Goal: Task Accomplishment & Management: Use online tool/utility

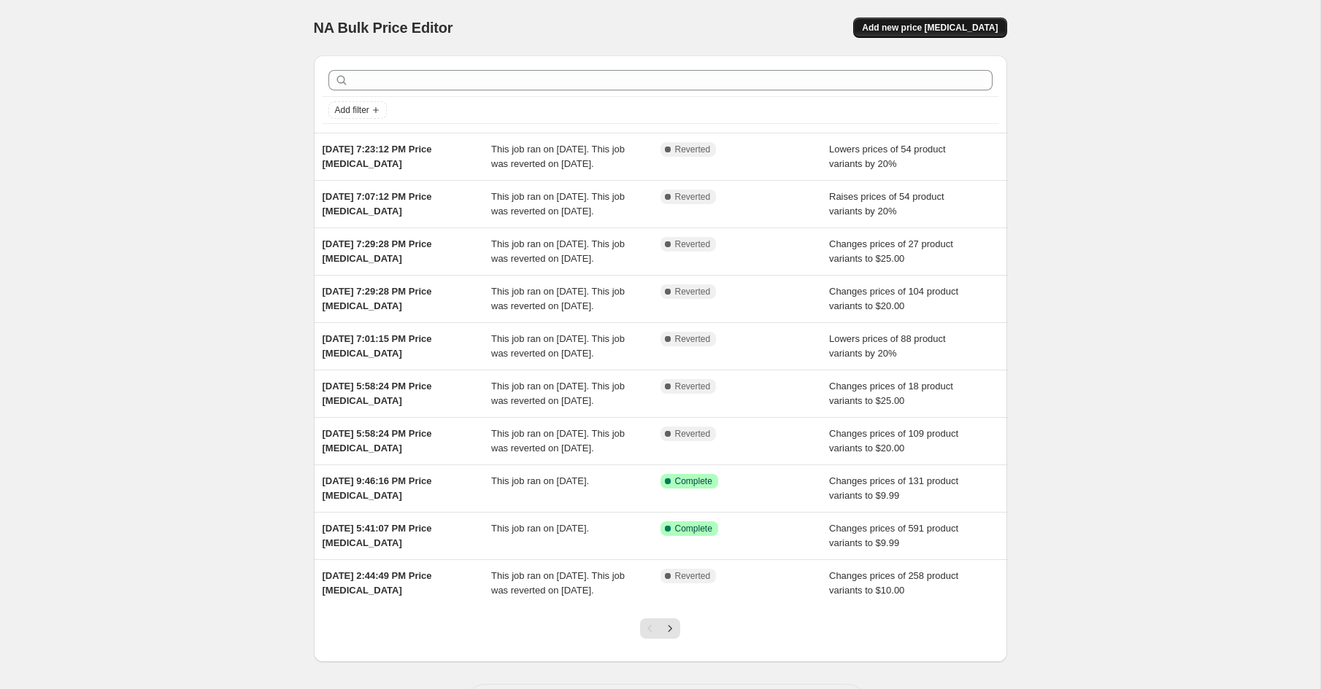
click at [890, 25] on span "Add new price [MEDICAL_DATA]" at bounding box center [930, 28] width 136 height 12
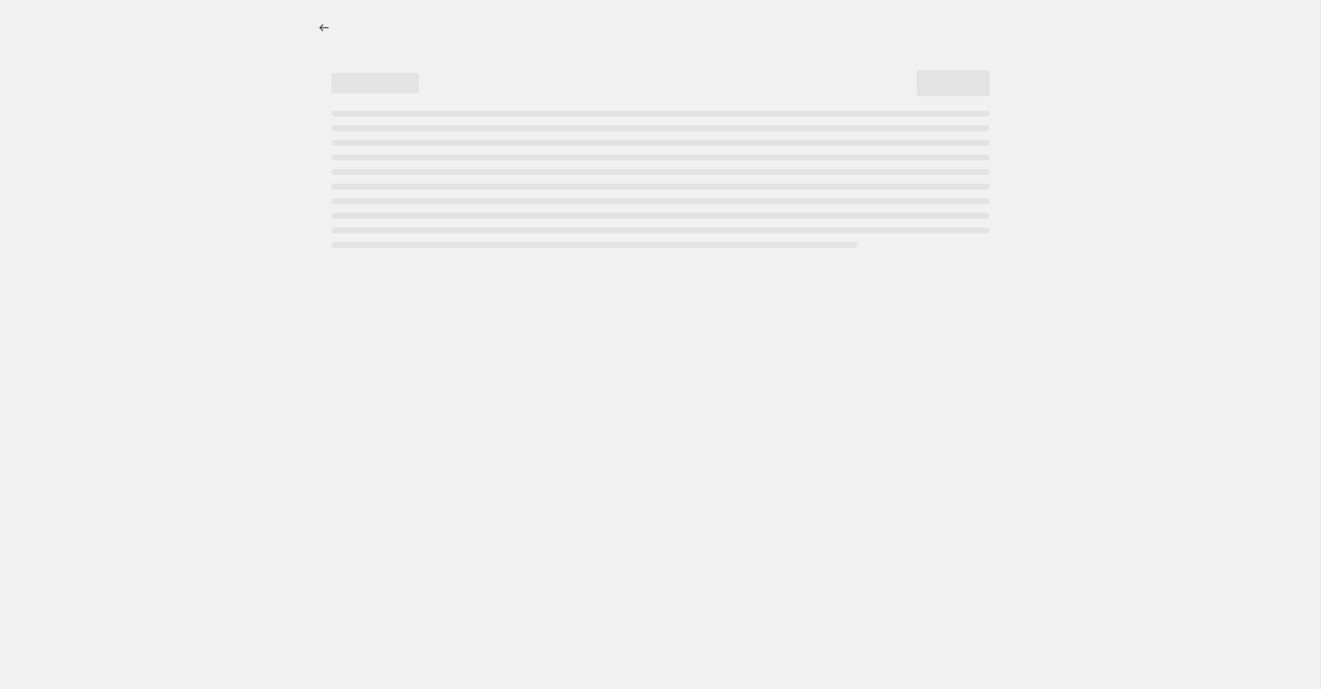
select select "percentage"
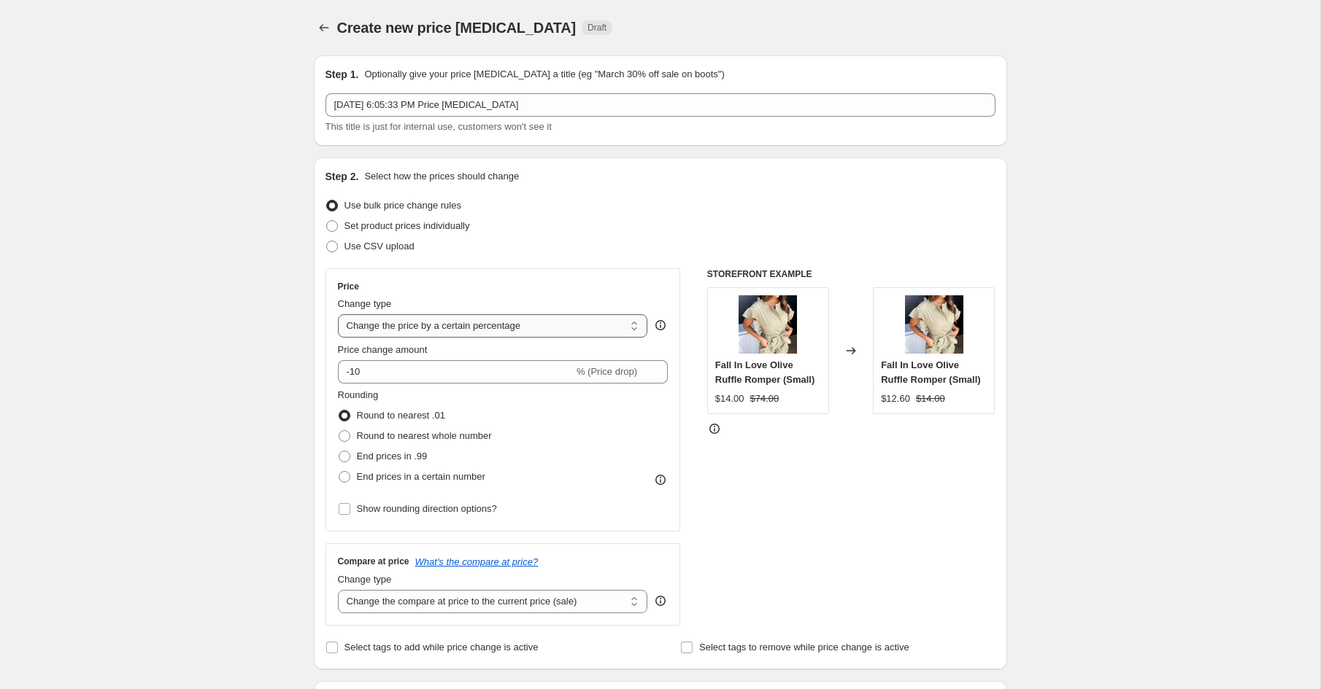
click at [390, 321] on select "Change the price to a certain amount Change the price by a certain amount Chang…" at bounding box center [493, 325] width 310 height 23
click at [338, 314] on select "Change the price to a certain amount Change the price by a certain amount Chang…" at bounding box center [493, 325] width 310 height 23
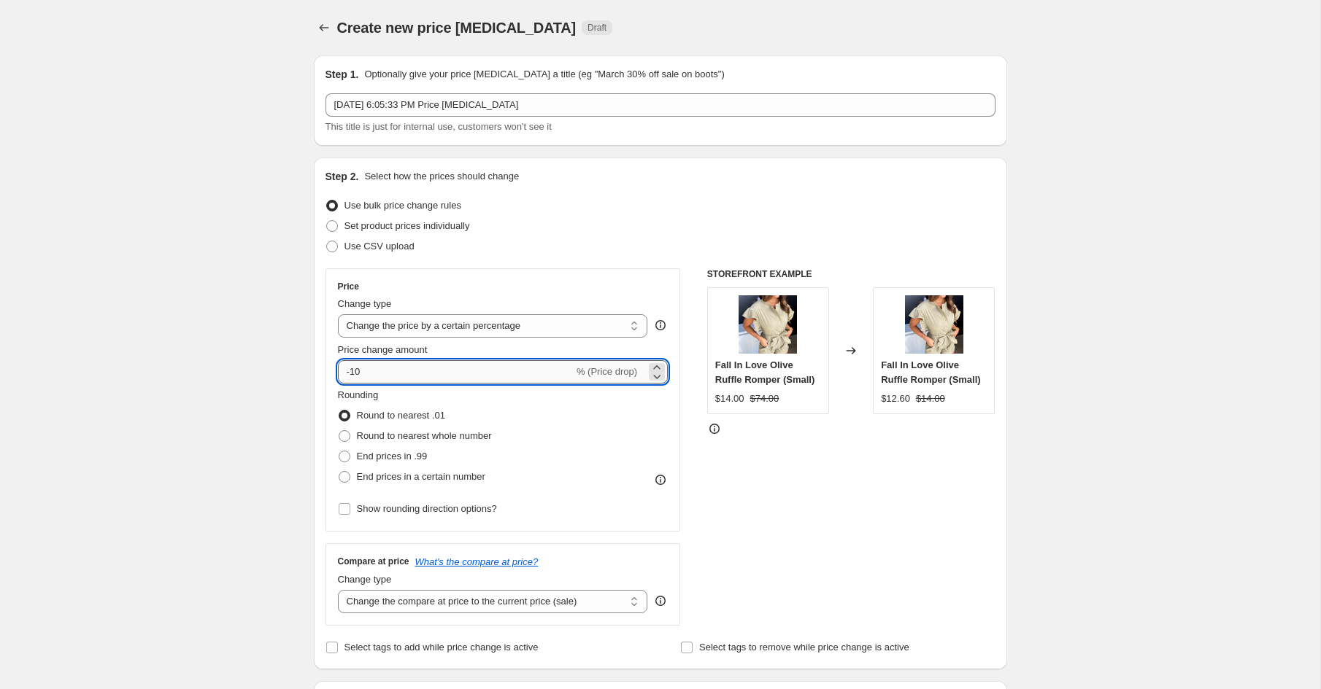
click at [356, 374] on input "-10" at bounding box center [456, 371] width 236 height 23
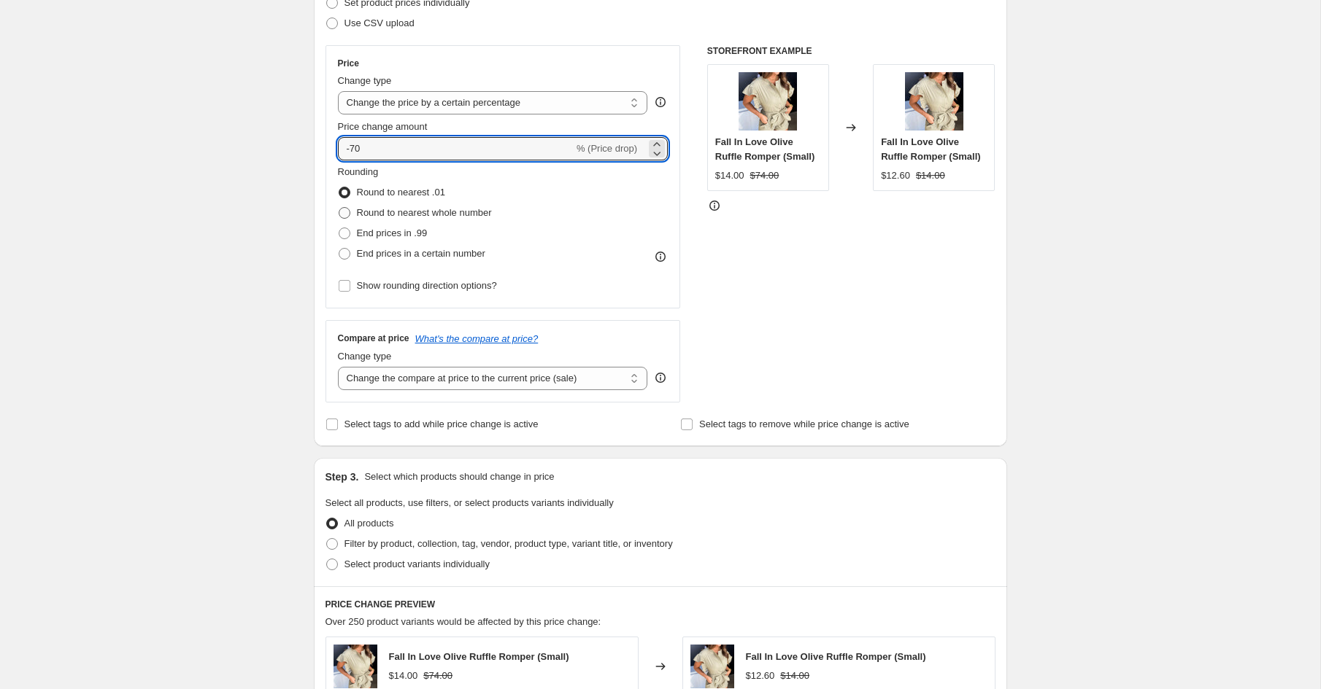
scroll to position [225, 0]
type input "-70"
click at [395, 378] on select "Change the compare at price to the current price (sale) Change the compare at p…" at bounding box center [493, 377] width 310 height 23
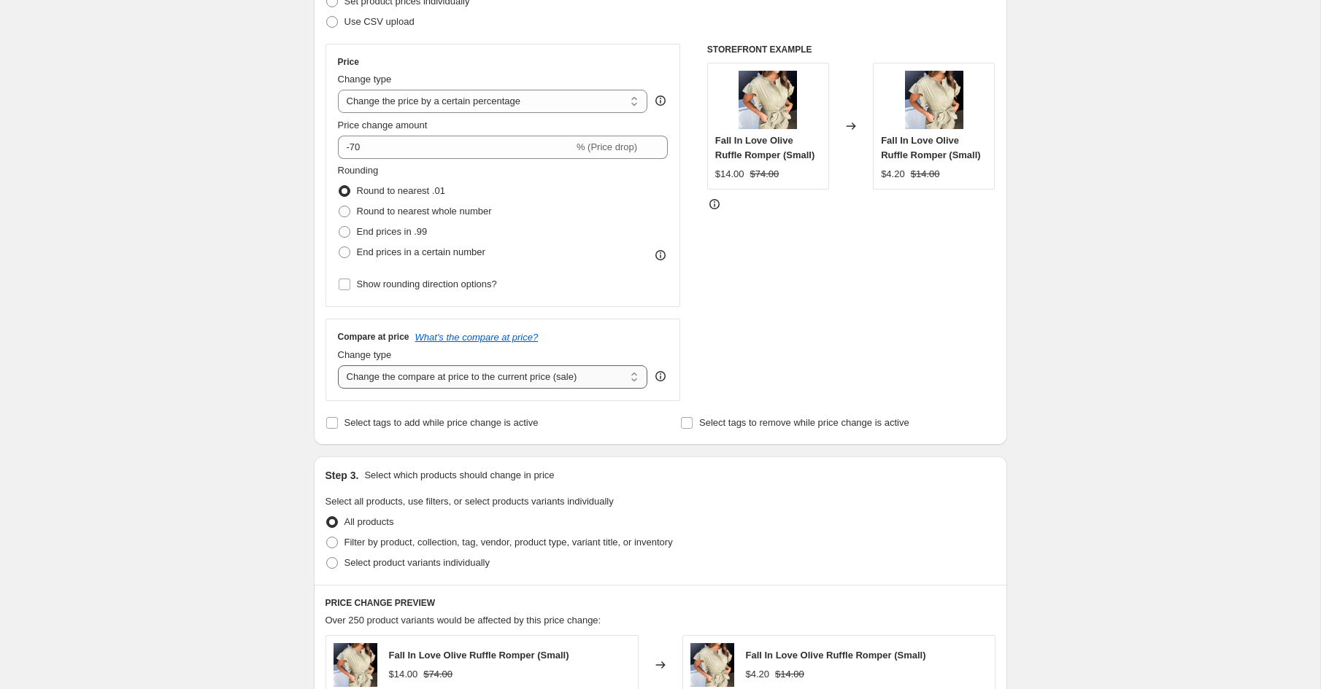
select select "no_change"
click at [338, 366] on select "Change the compare at price to the current price (sale) Change the compare at p…" at bounding box center [493, 377] width 310 height 23
click at [317, 375] on div "Step 2. Select how the prices should change Use bulk price change rules Set pro…" at bounding box center [660, 189] width 693 height 512
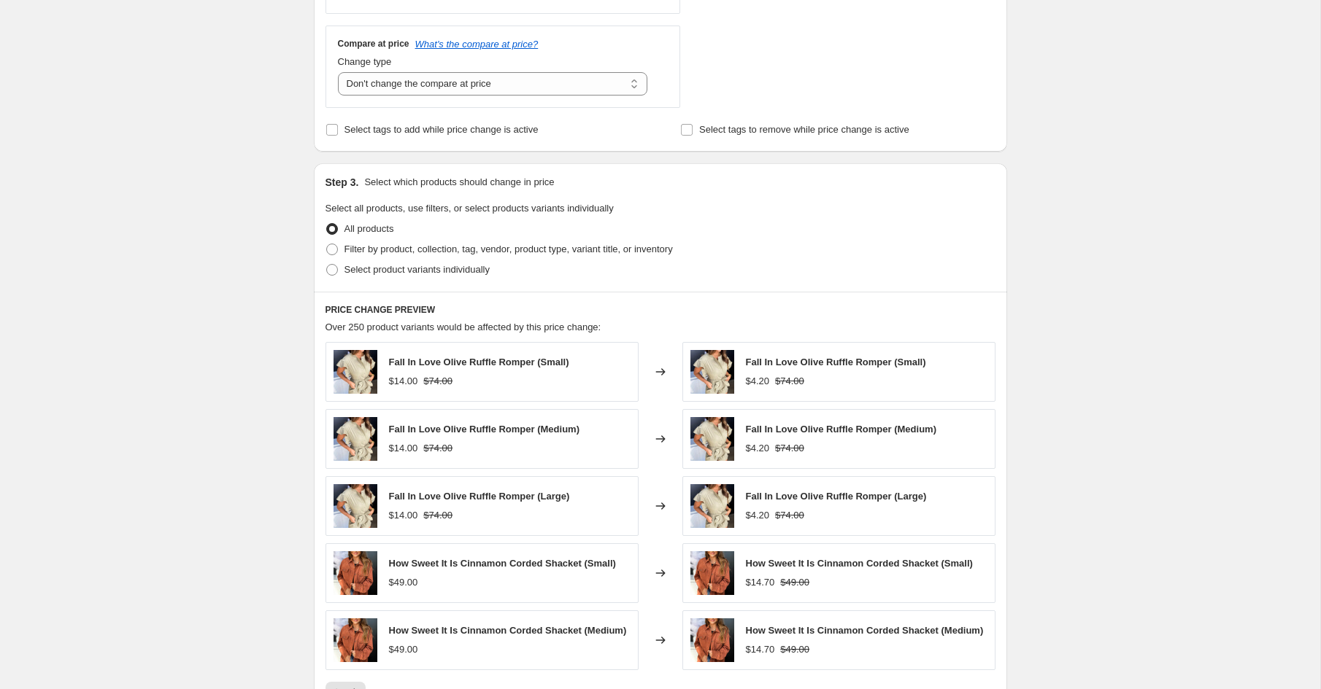
scroll to position [538, 0]
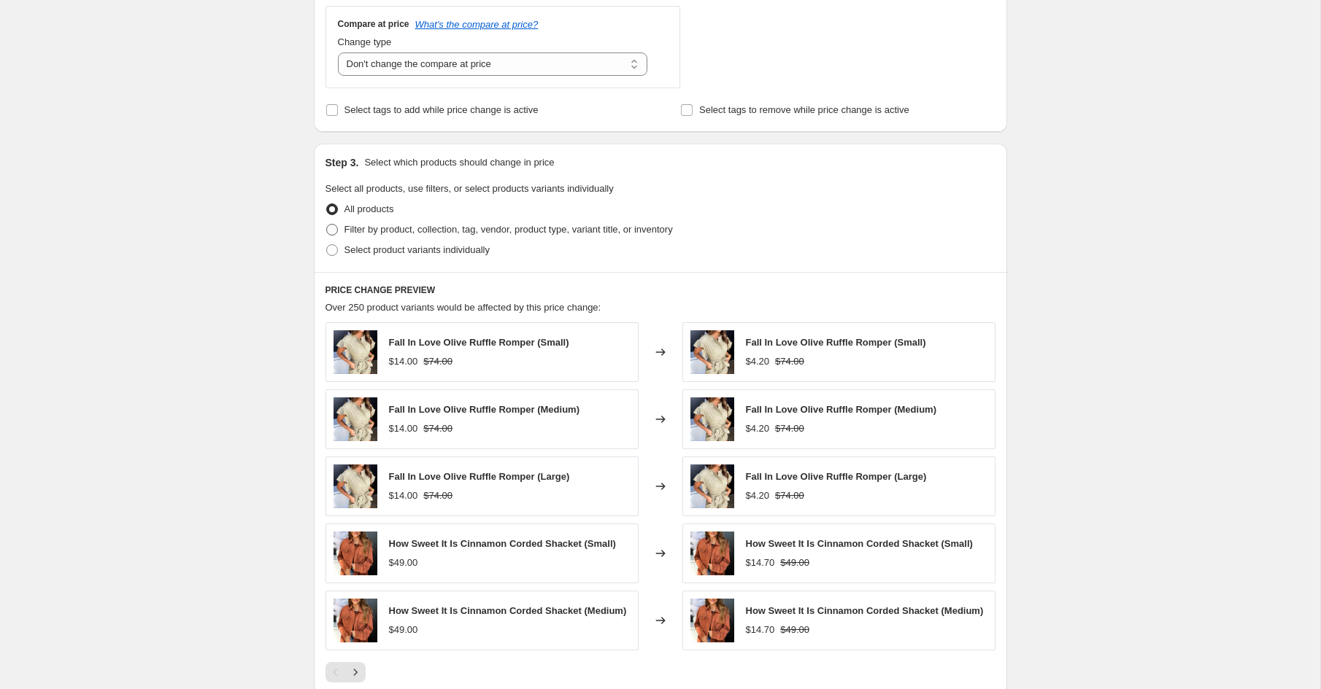
click at [331, 224] on span at bounding box center [332, 230] width 12 height 12
click at [327, 224] on input "Filter by product, collection, tag, vendor, product type, variant title, or inv…" at bounding box center [326, 224] width 1 height 1
radio input "true"
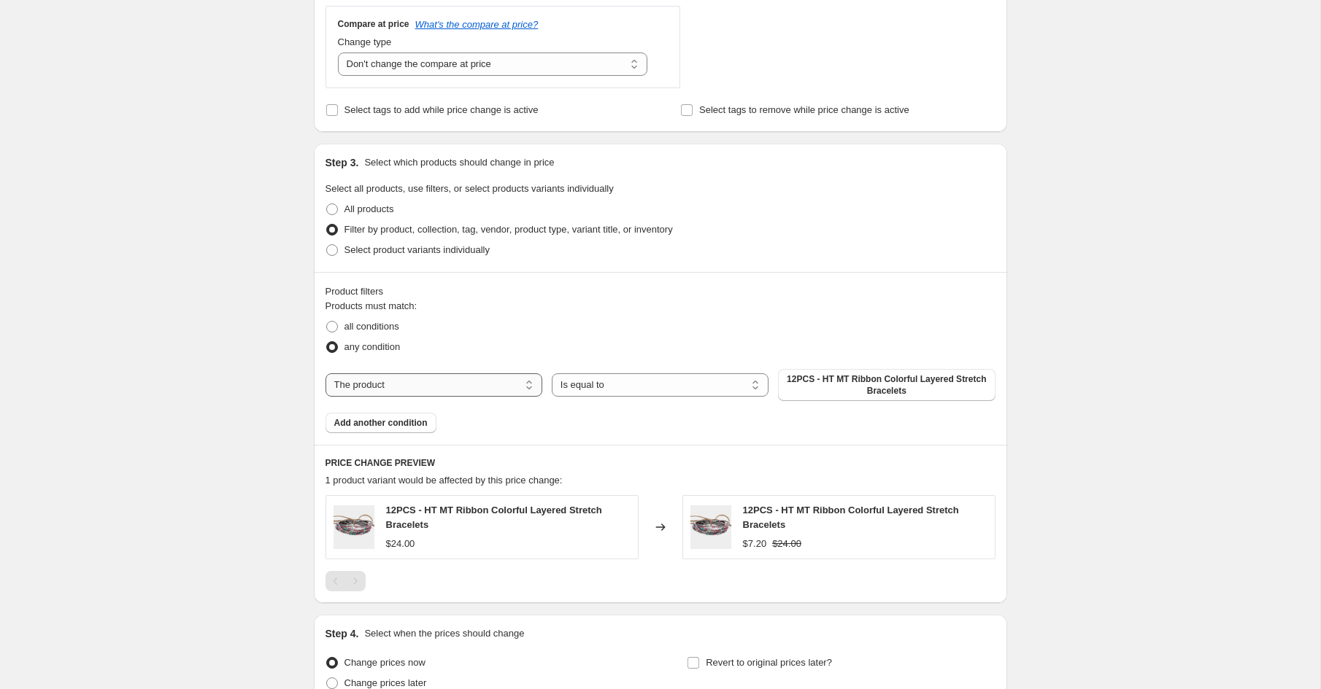
click at [456, 388] on select "The product The product's collection The product's tag The product's vendor The…" at bounding box center [433, 385] width 217 height 23
select select "collection"
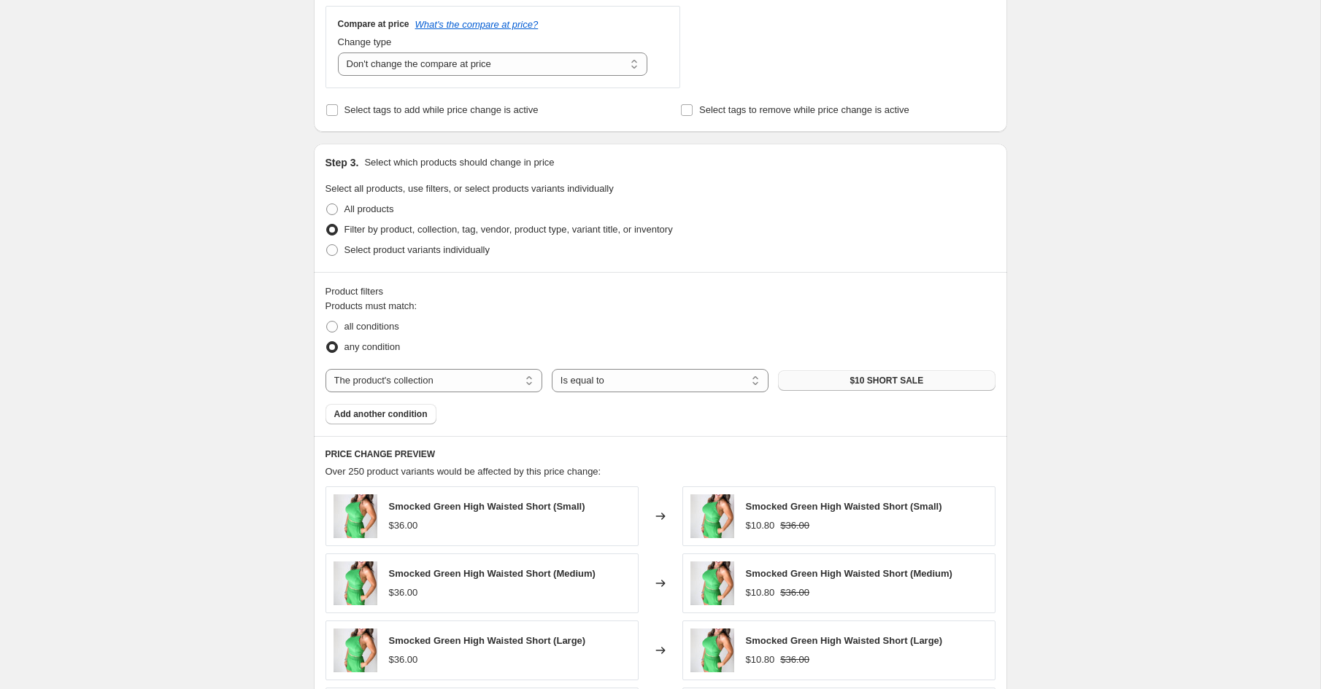
click at [795, 376] on button "$10 SHORT SALE" at bounding box center [886, 381] width 217 height 20
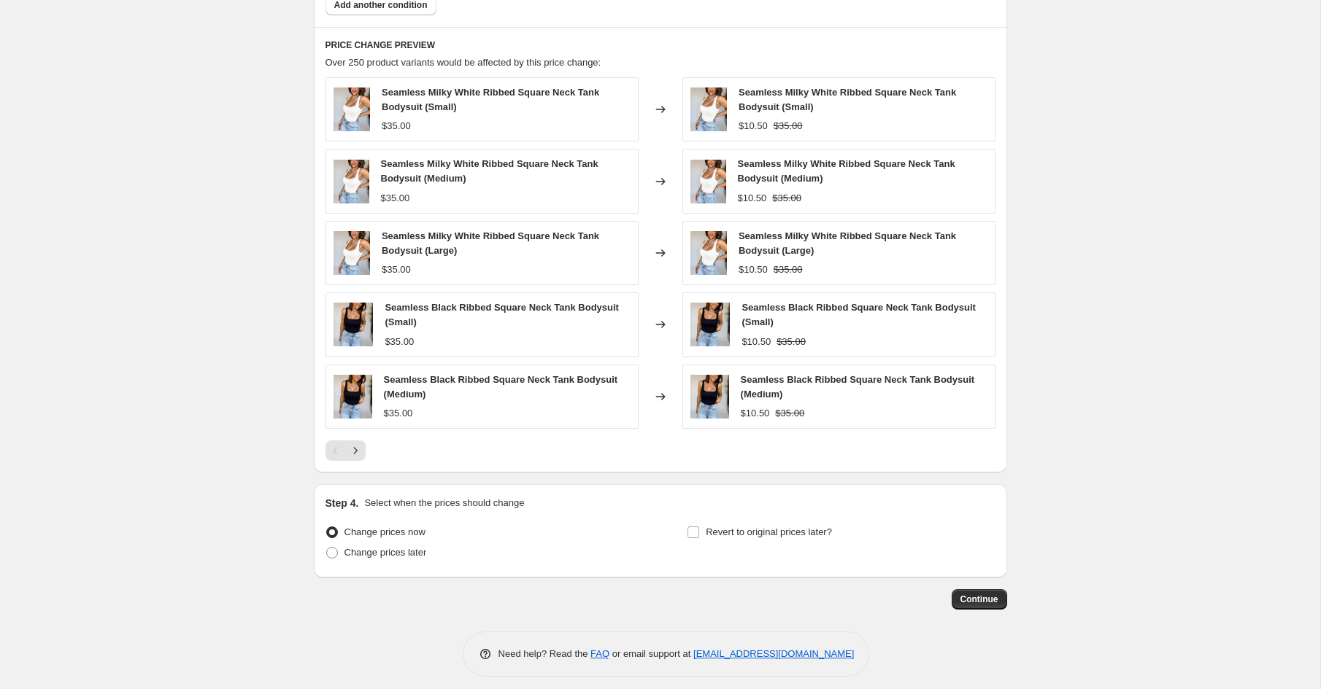
scroll to position [951, 0]
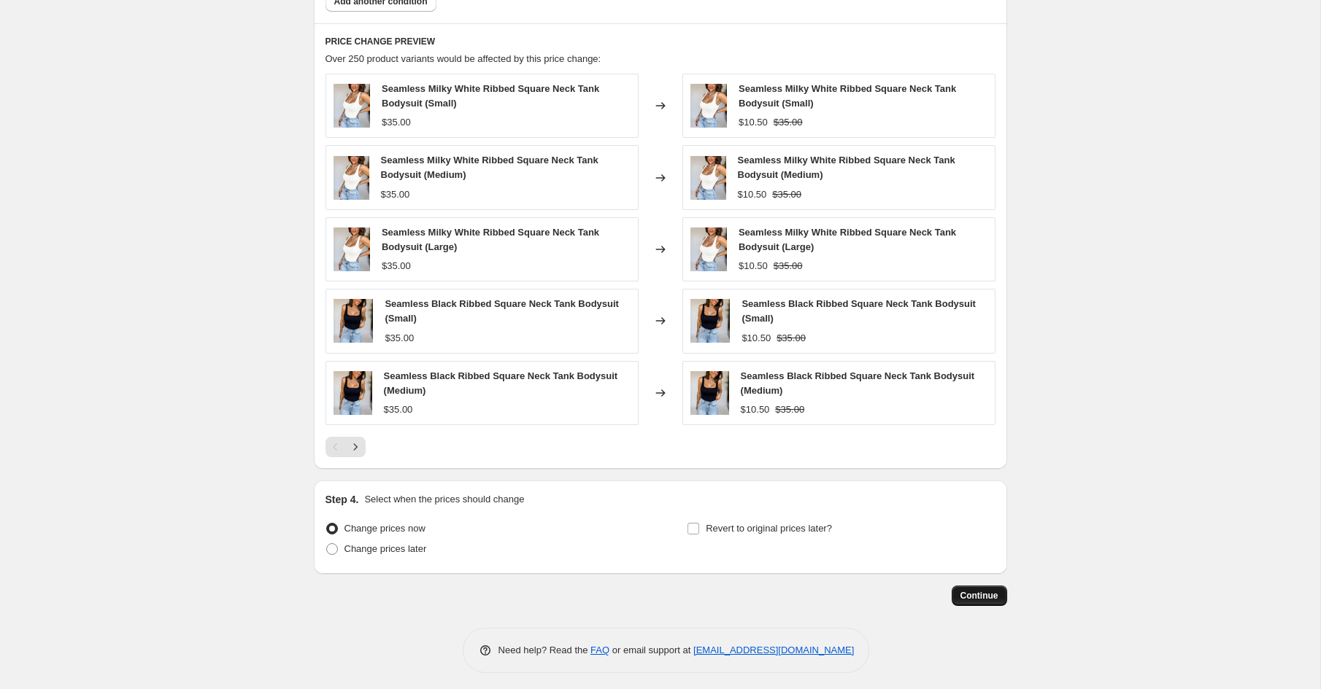
click at [985, 592] on span "Continue" at bounding box center [979, 596] width 38 height 12
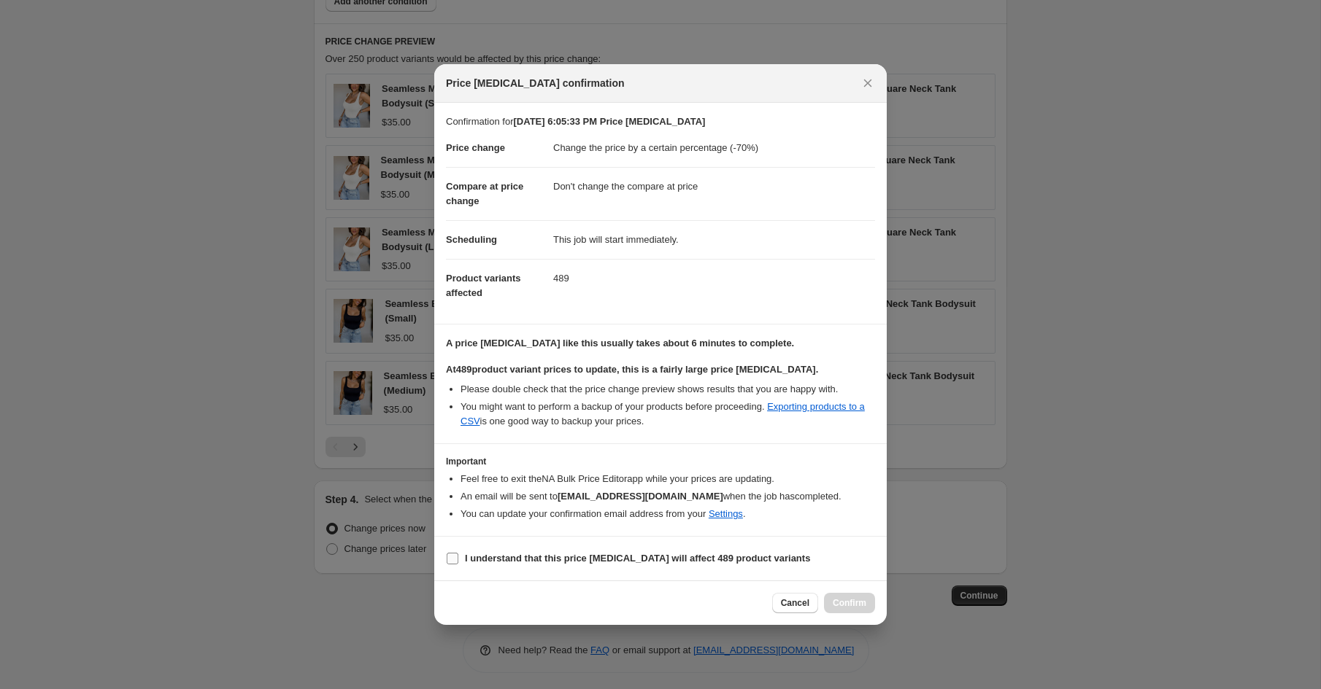
click at [452, 559] on input "I understand that this price [MEDICAL_DATA] will affect 489 product variants" at bounding box center [453, 559] width 12 height 12
checkbox input "true"
click at [861, 599] on span "Confirm" at bounding box center [849, 604] width 34 height 12
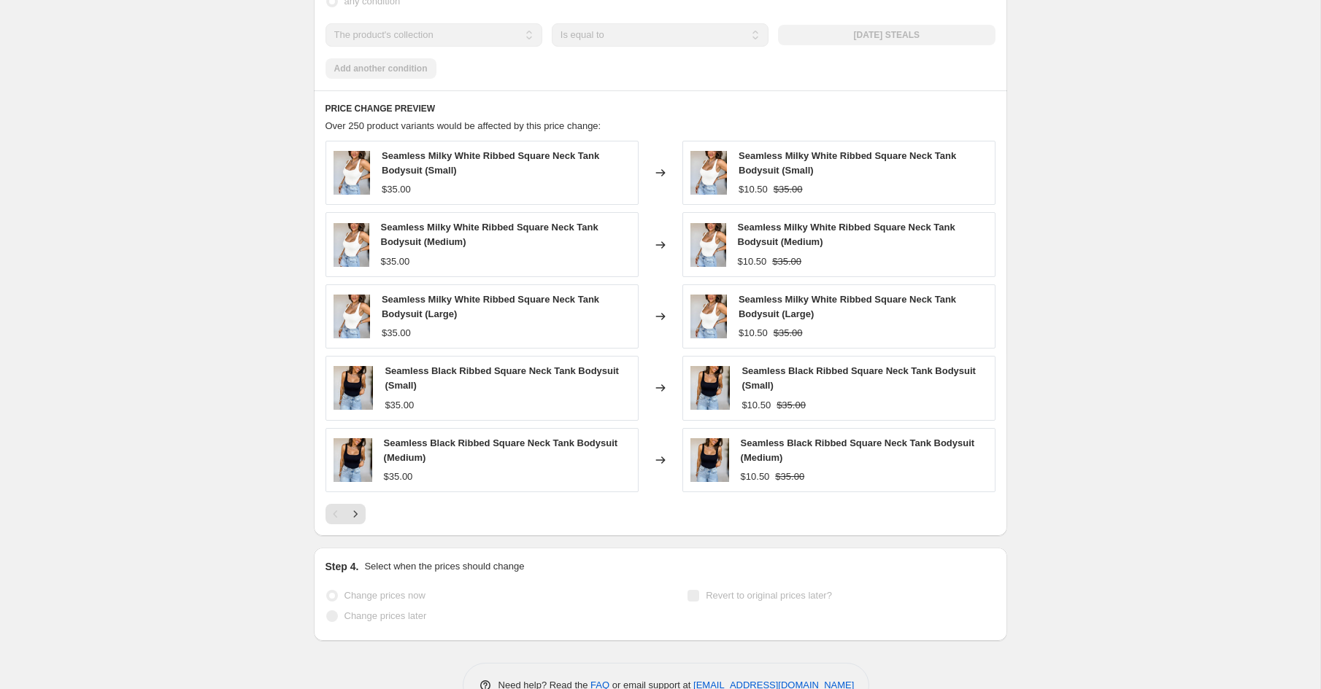
scroll to position [989, 0]
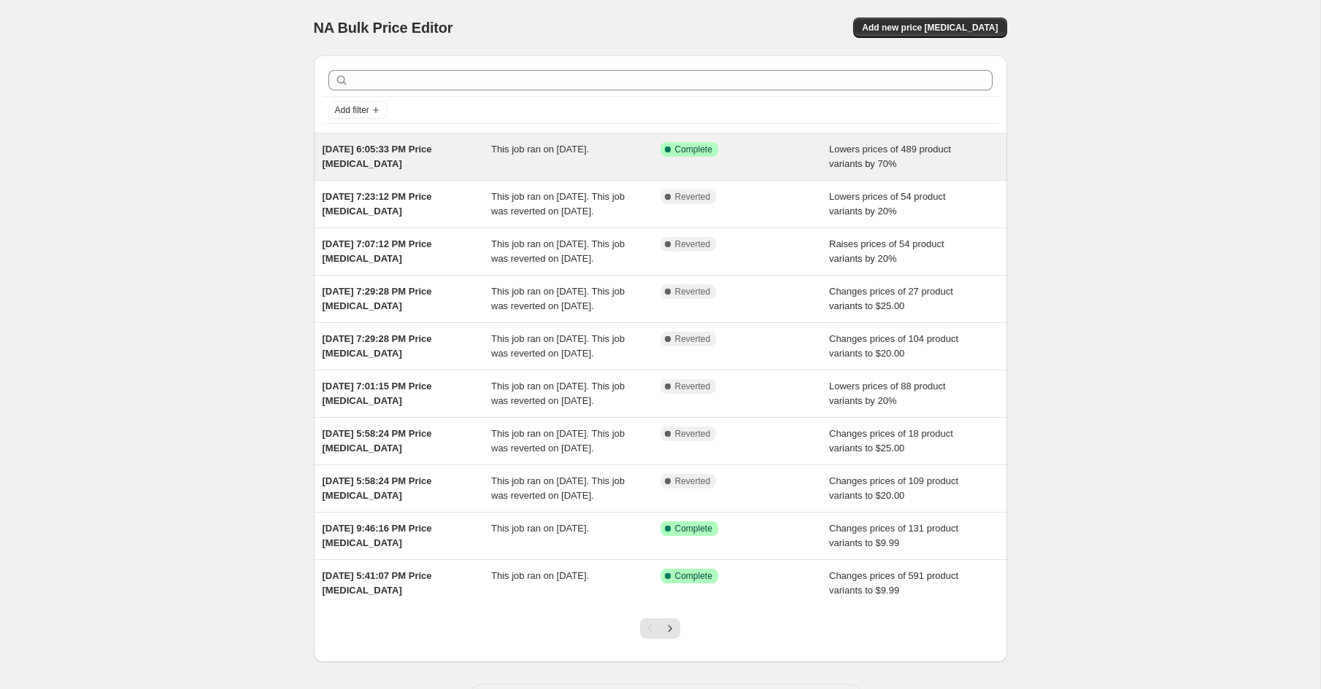
click at [708, 175] on div "[DATE] 6:05:33 PM Price [MEDICAL_DATA] This job ran on [DATE]. Success Complete…" at bounding box center [660, 157] width 693 height 47
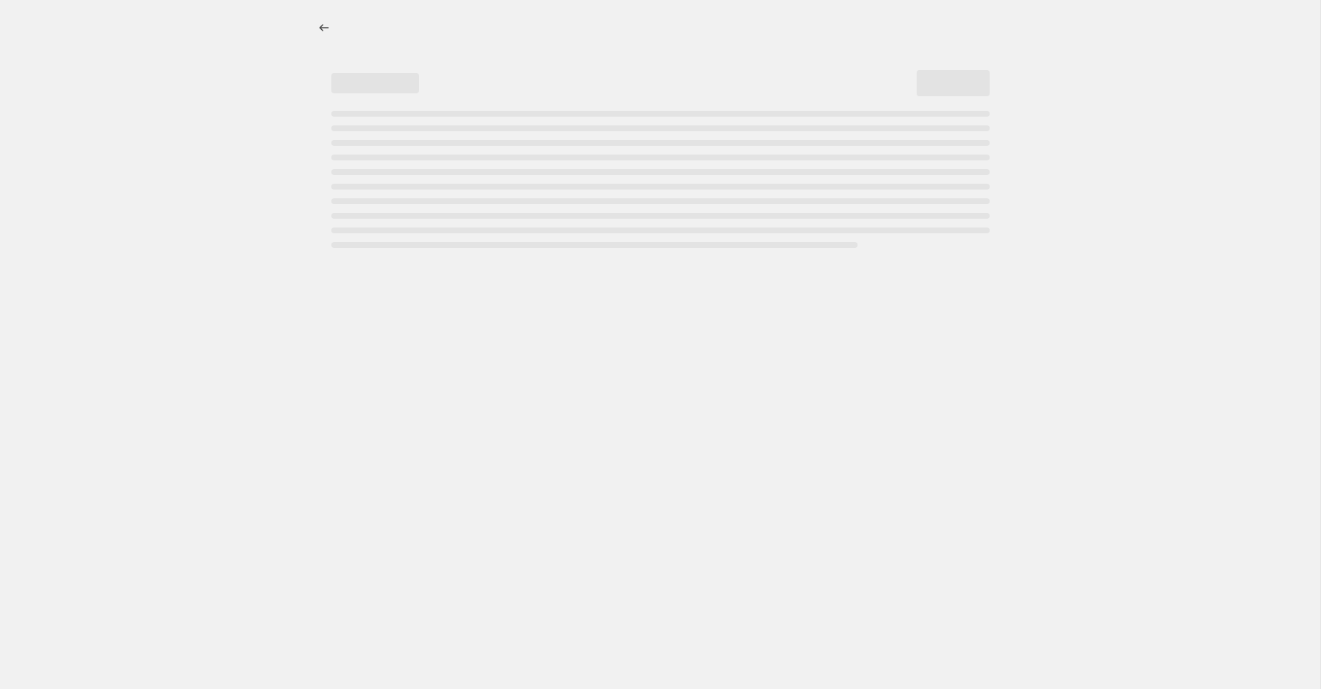
select select "percentage"
select select "no_change"
select select "collection"
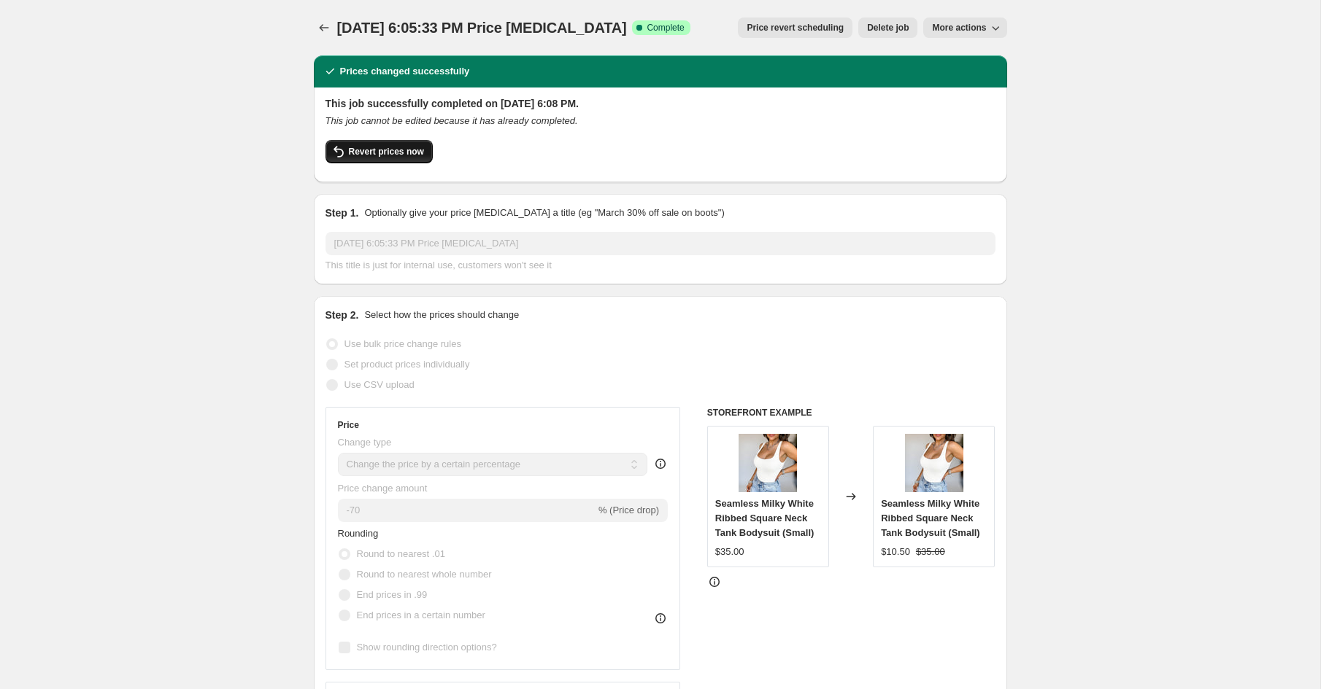
click at [392, 155] on span "Revert prices now" at bounding box center [386, 152] width 75 height 12
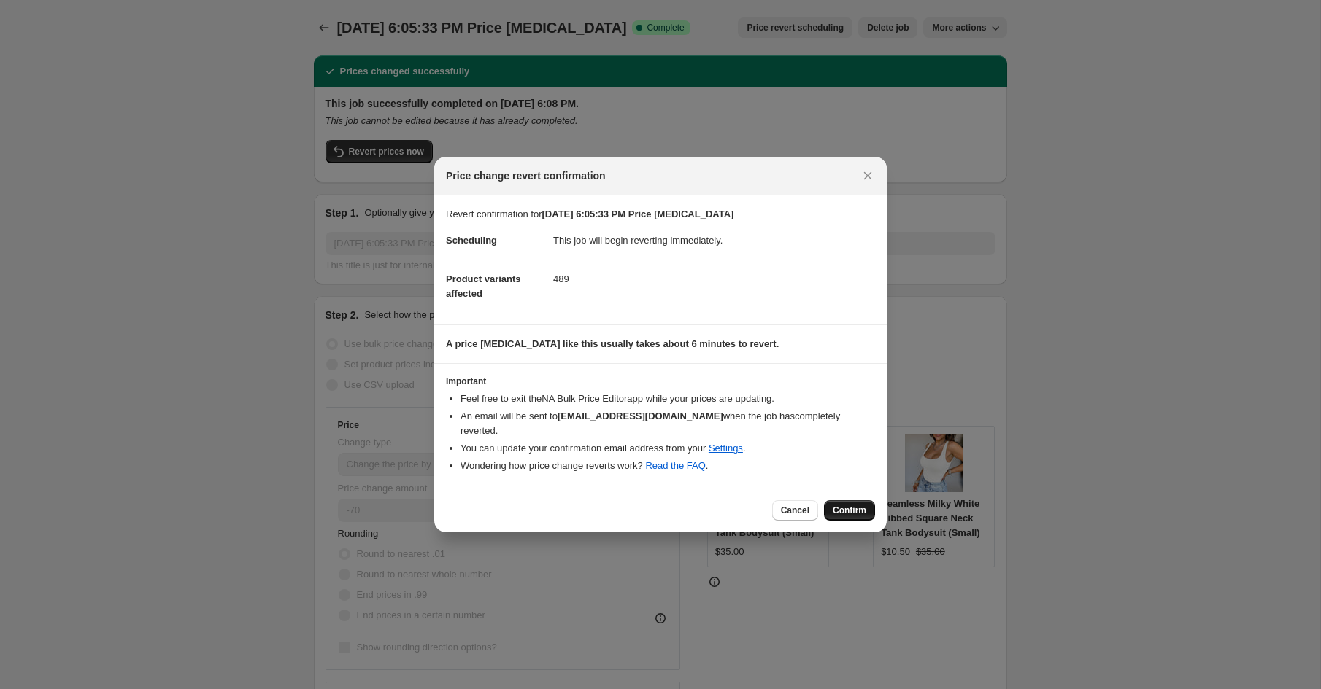
click at [854, 506] on span "Confirm" at bounding box center [849, 511] width 34 height 12
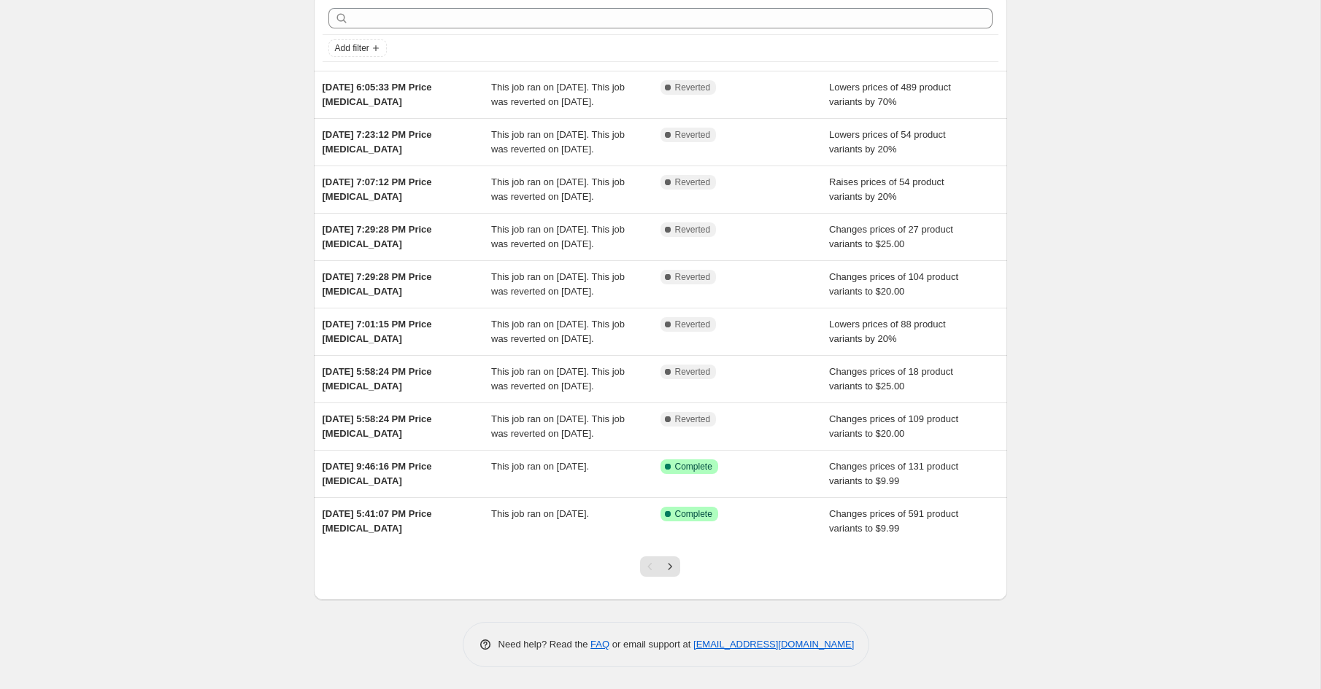
scroll to position [174, 0]
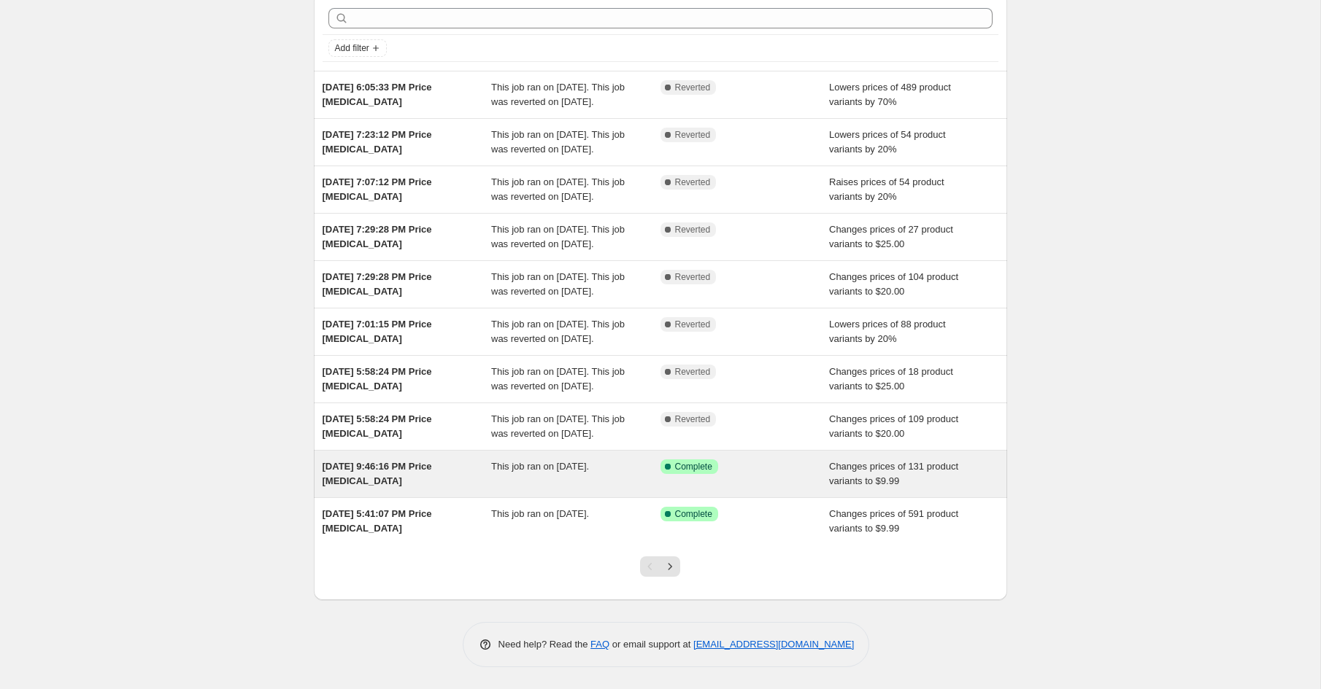
click at [474, 492] on div "Aug 11, 2025, 9:46:16 PM Price change job This job ran on August 11, 2025. Succ…" at bounding box center [660, 474] width 693 height 47
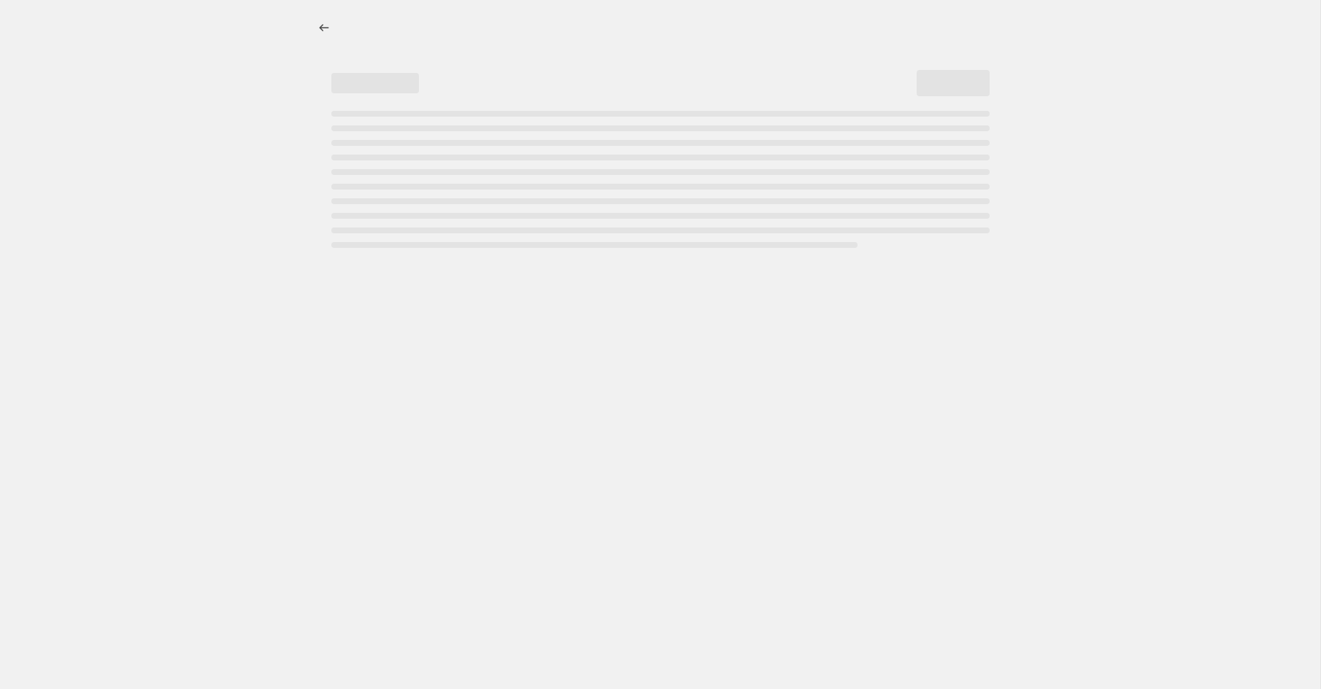
select select "no_change"
select select "collection"
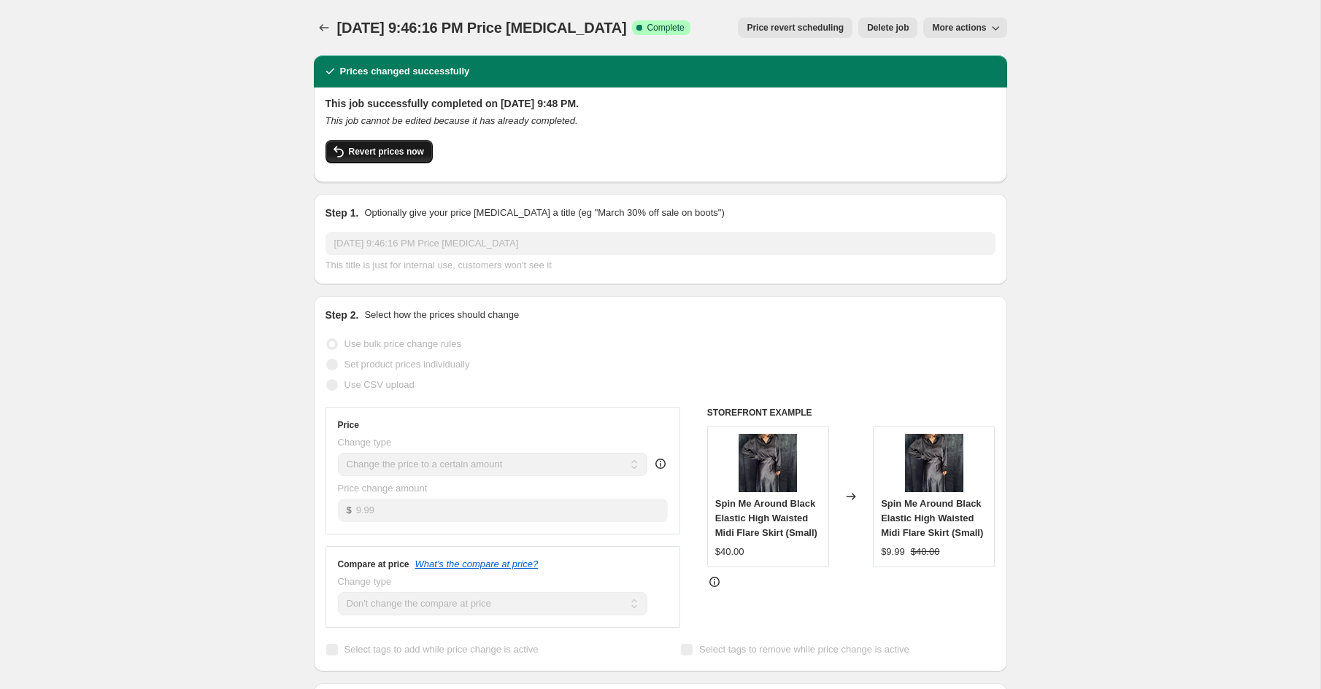
click at [387, 148] on span "Revert prices now" at bounding box center [386, 152] width 75 height 12
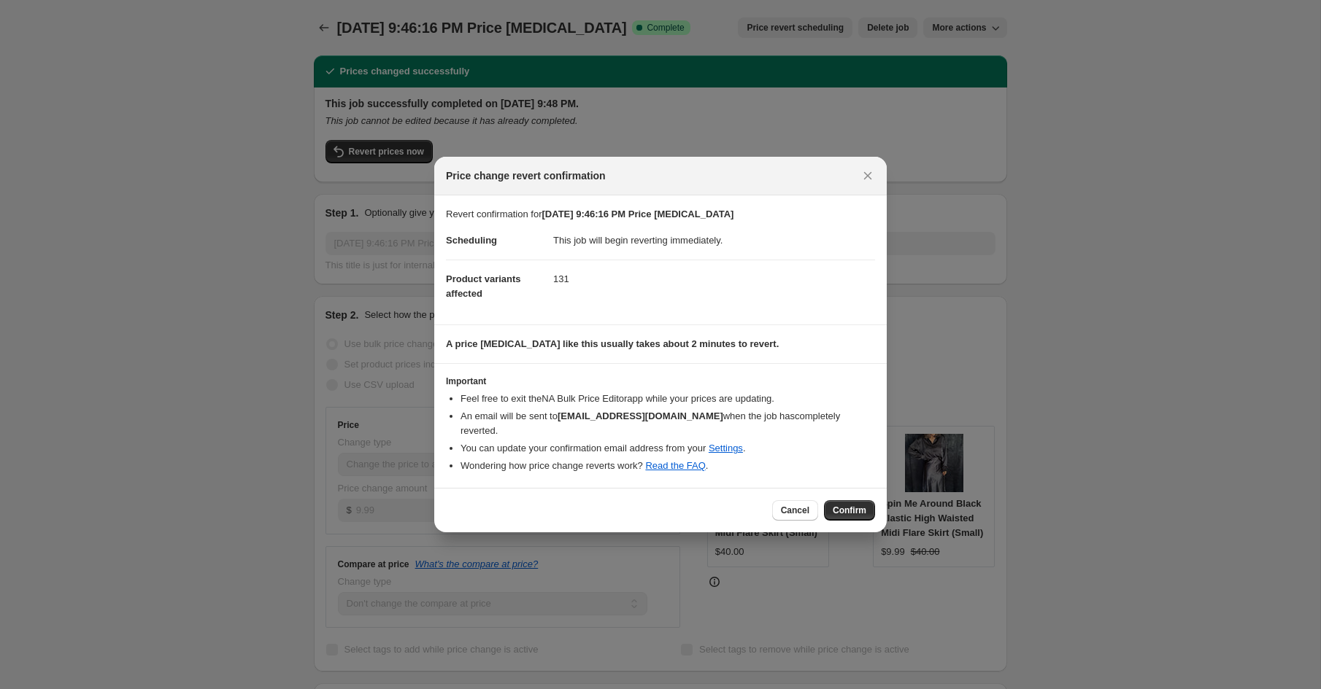
click at [865, 505] on span "Confirm" at bounding box center [849, 511] width 34 height 12
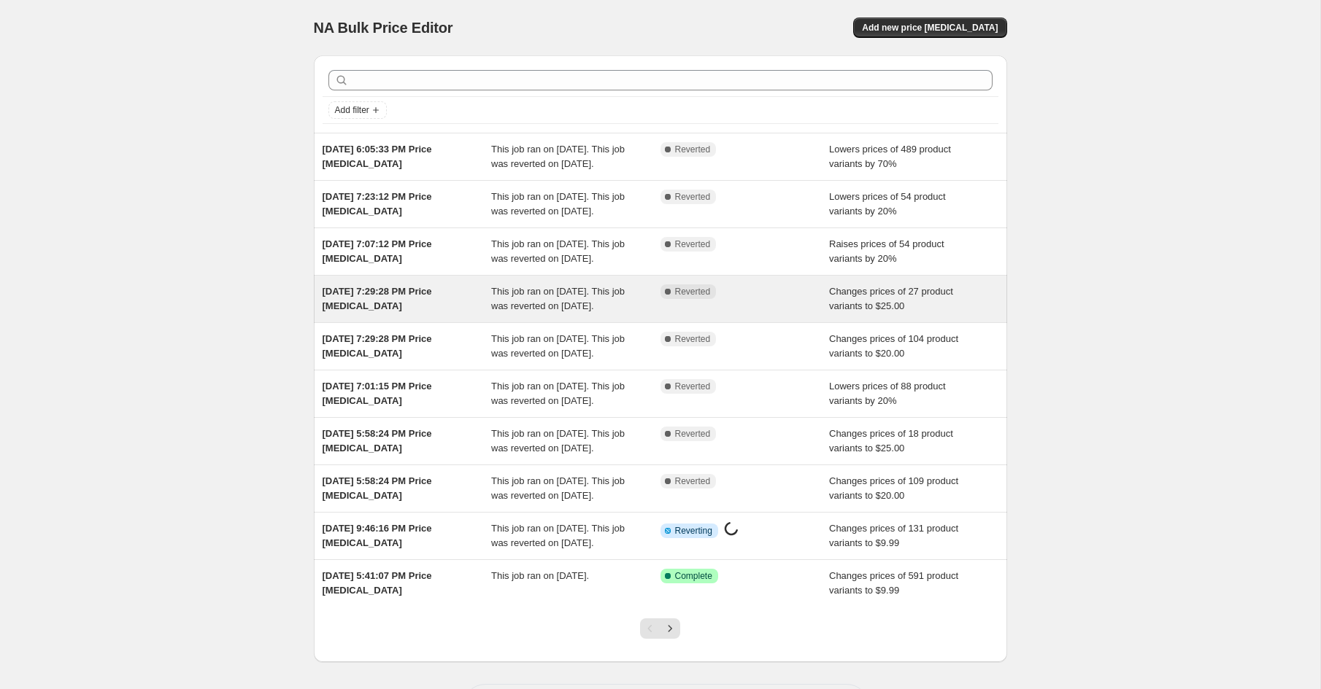
scroll to position [189, 0]
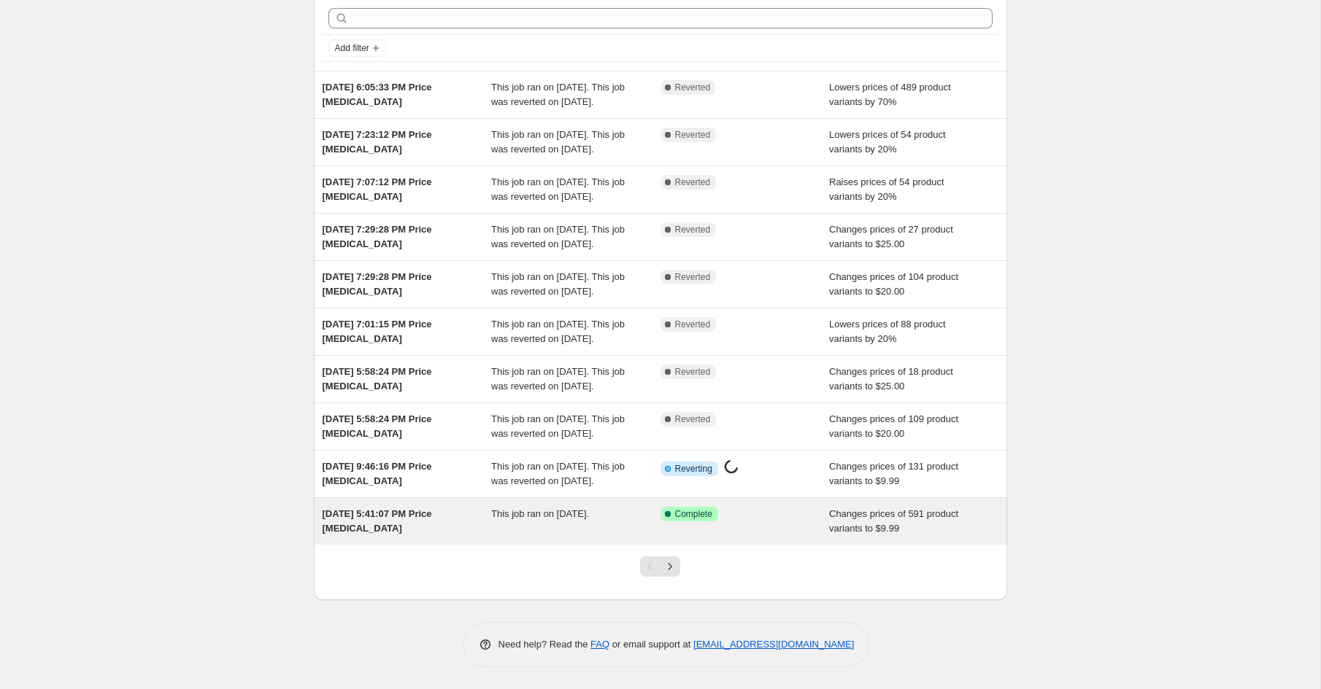
click at [564, 527] on div "This job ran on [DATE]." at bounding box center [575, 521] width 169 height 29
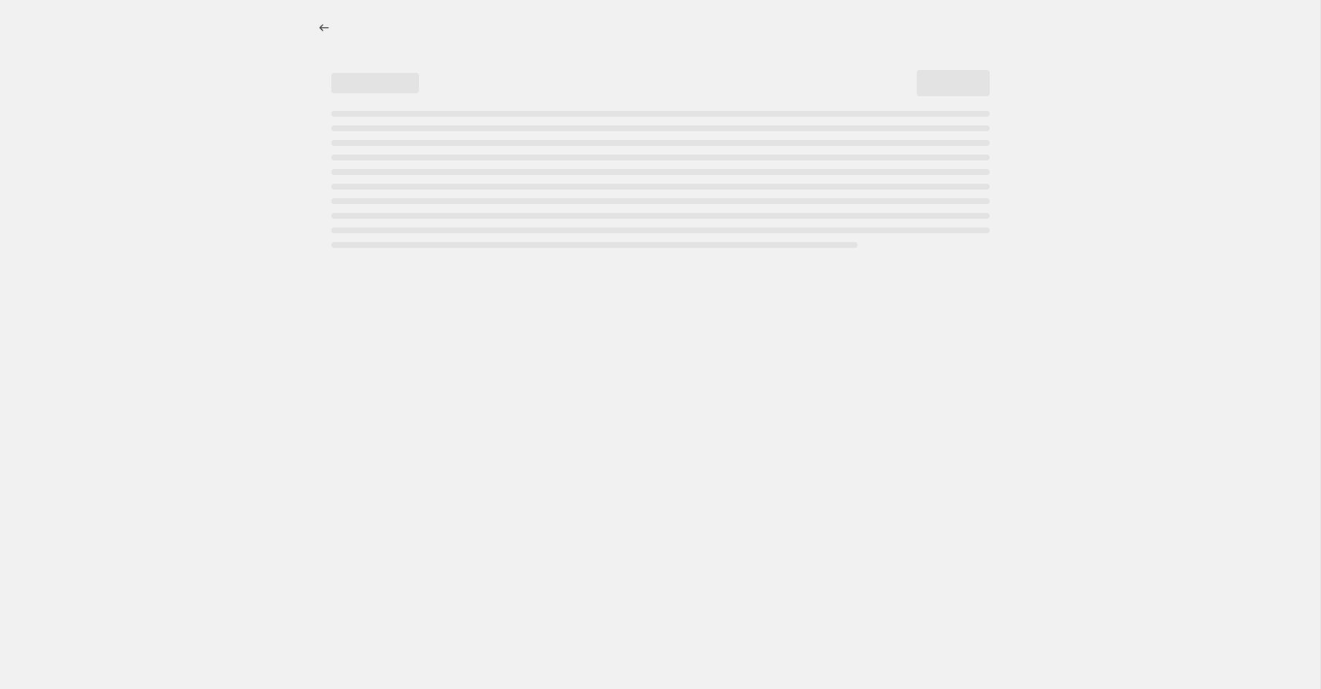
select select "remove"
select select "collection"
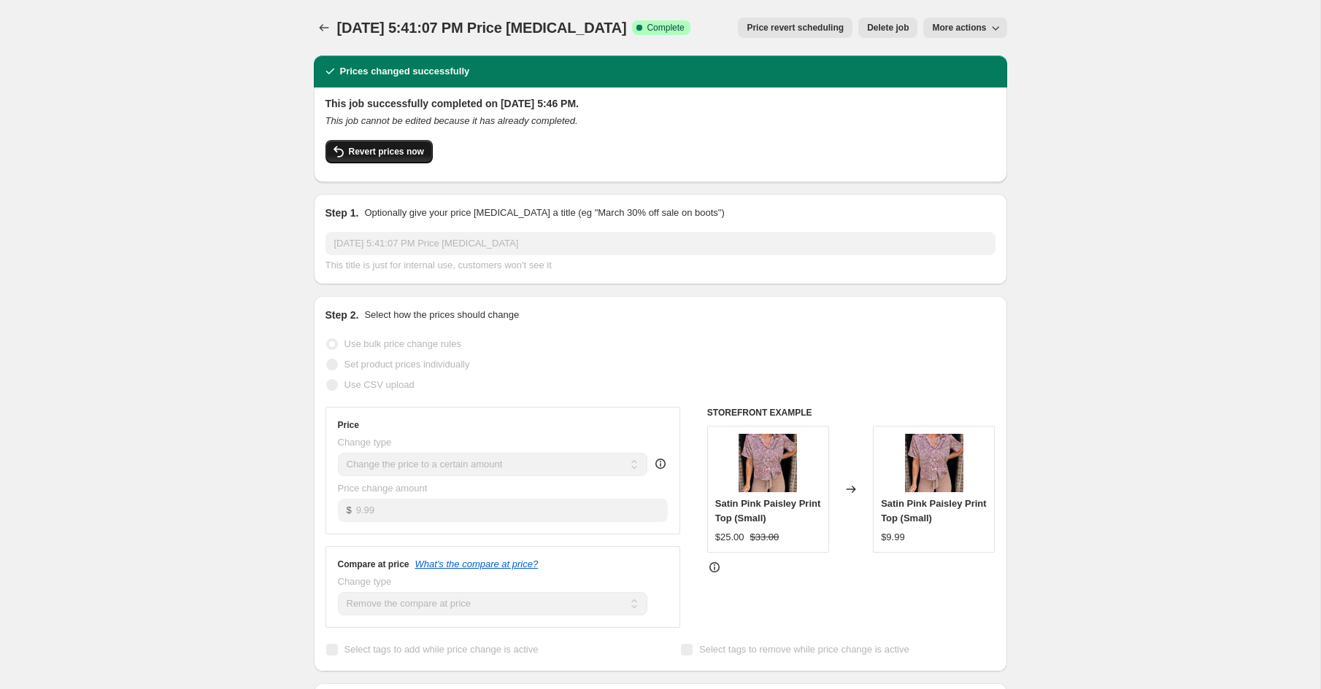
click at [387, 149] on span "Revert prices now" at bounding box center [386, 152] width 75 height 12
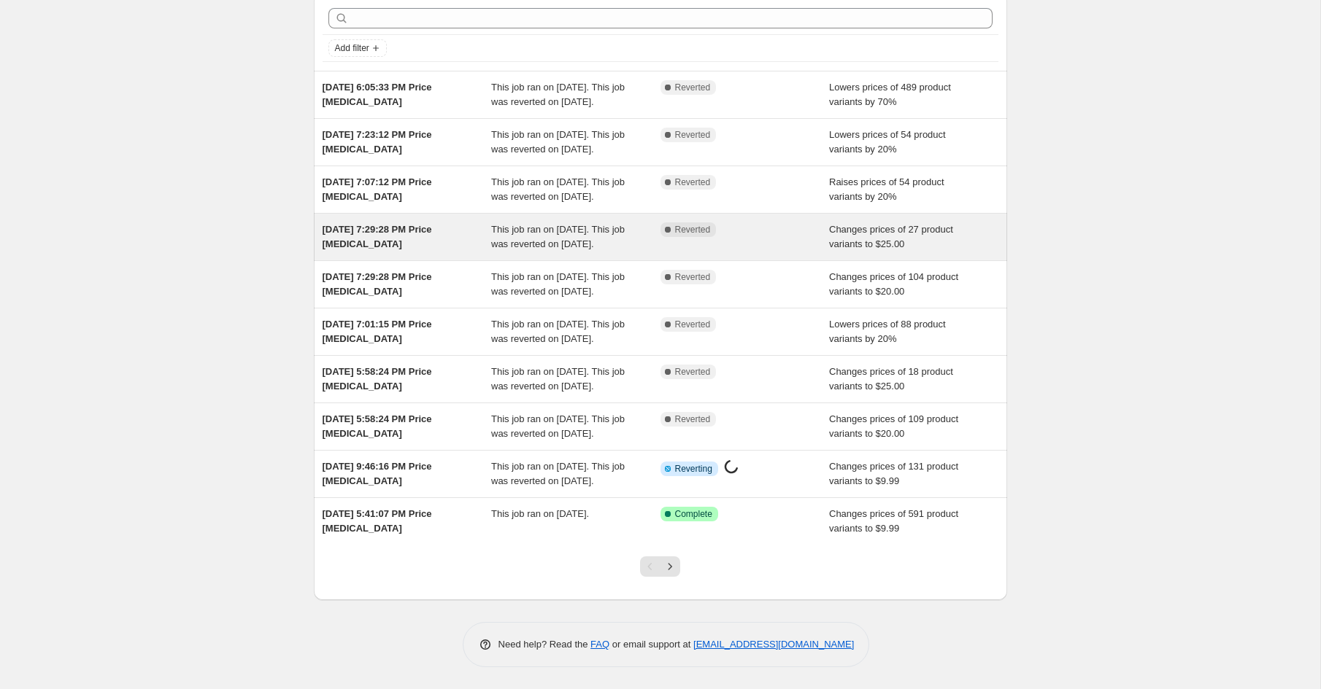
scroll to position [189, 0]
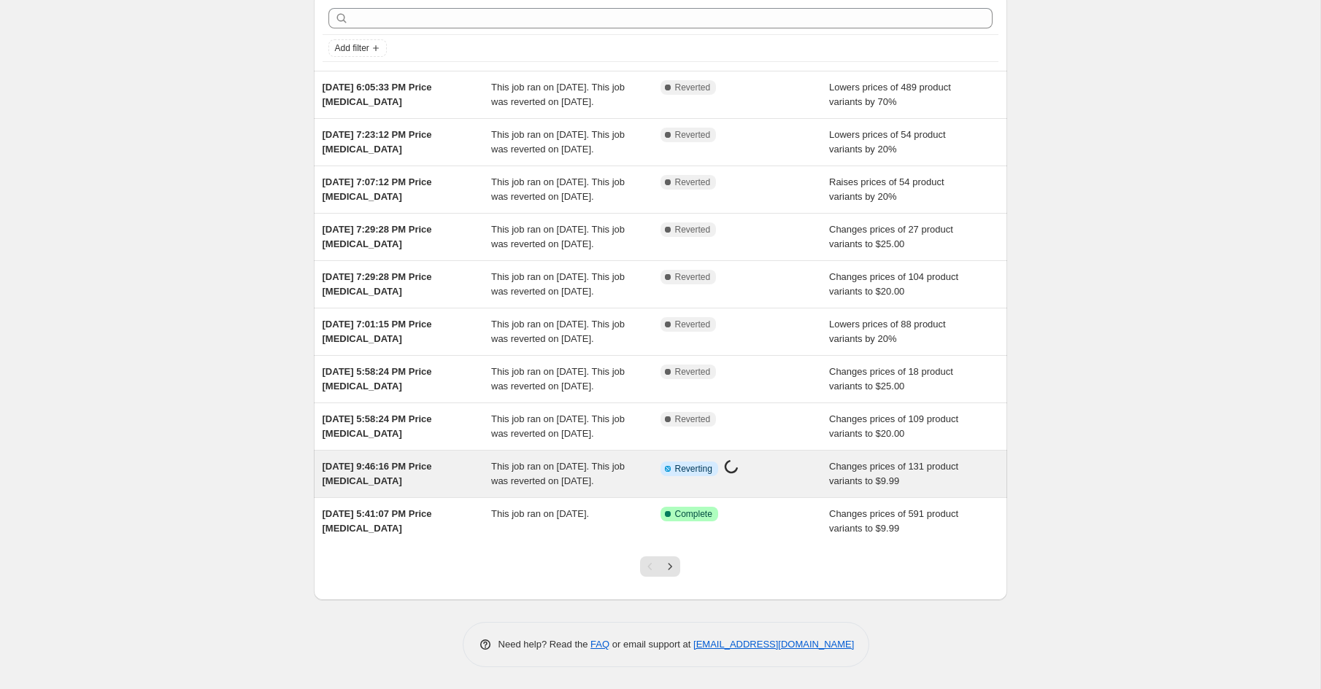
click at [749, 461] on div "Info Partially complete Reverting Price change job in progress..." at bounding box center [733, 469] width 147 height 19
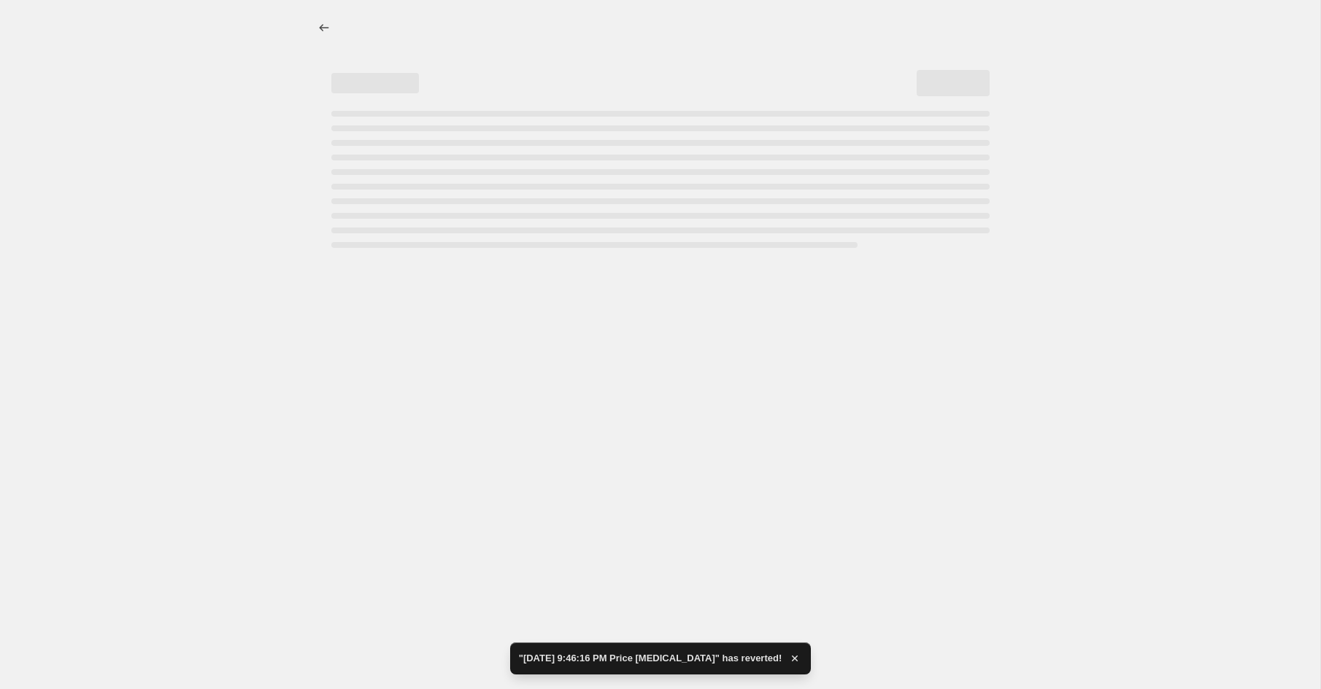
select select "percentage"
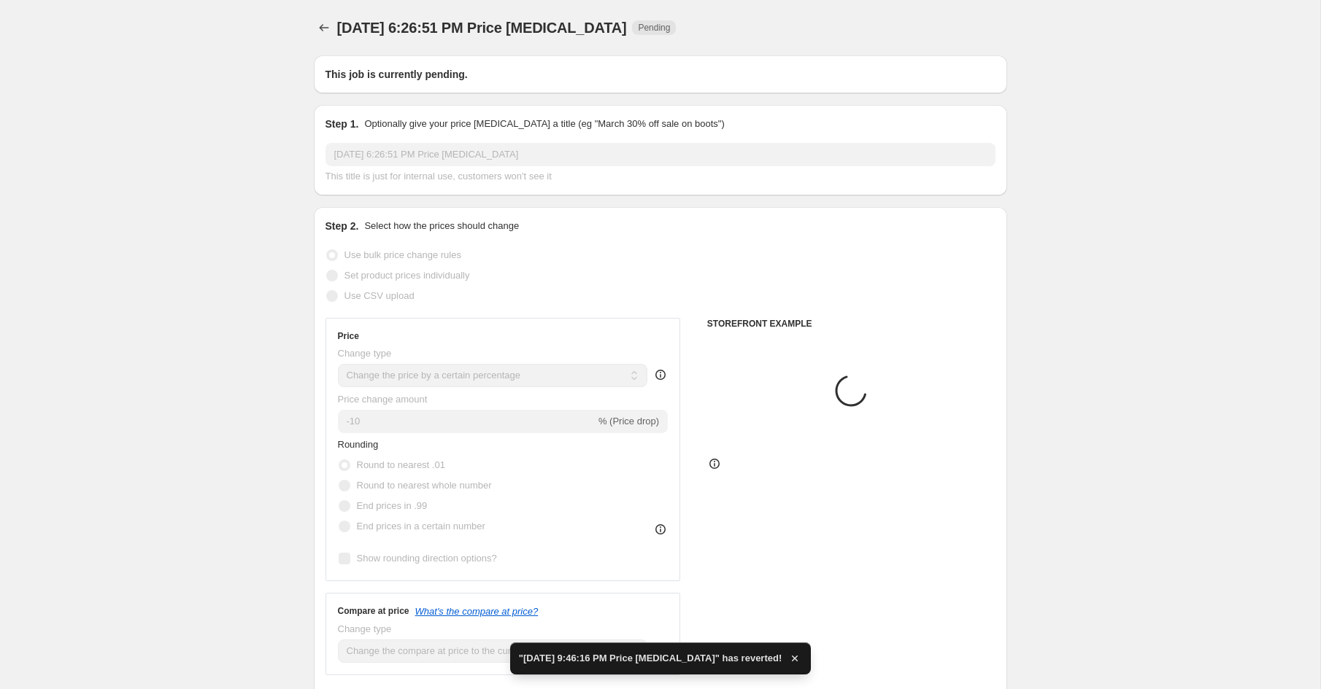
type input "[DATE] 9:46:16 PM Price [MEDICAL_DATA]"
select select "to"
select select "no_change"
radio input "false"
radio input "true"
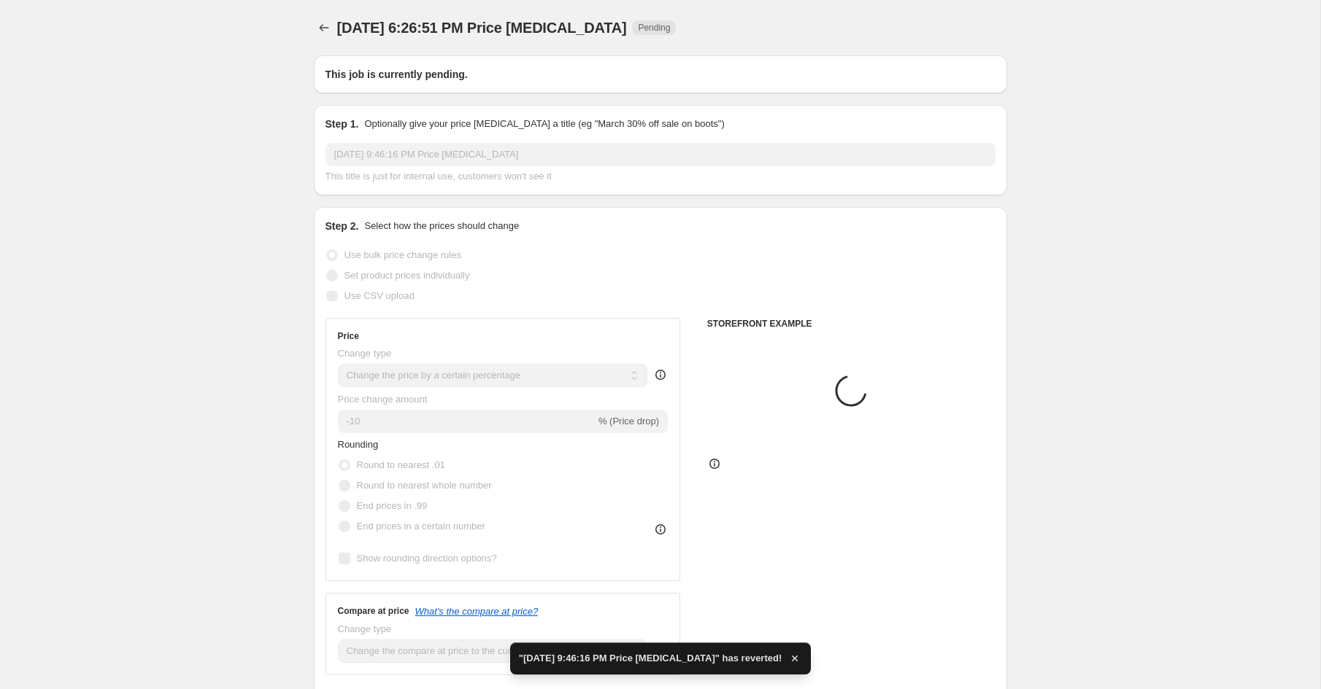
select select "collection"
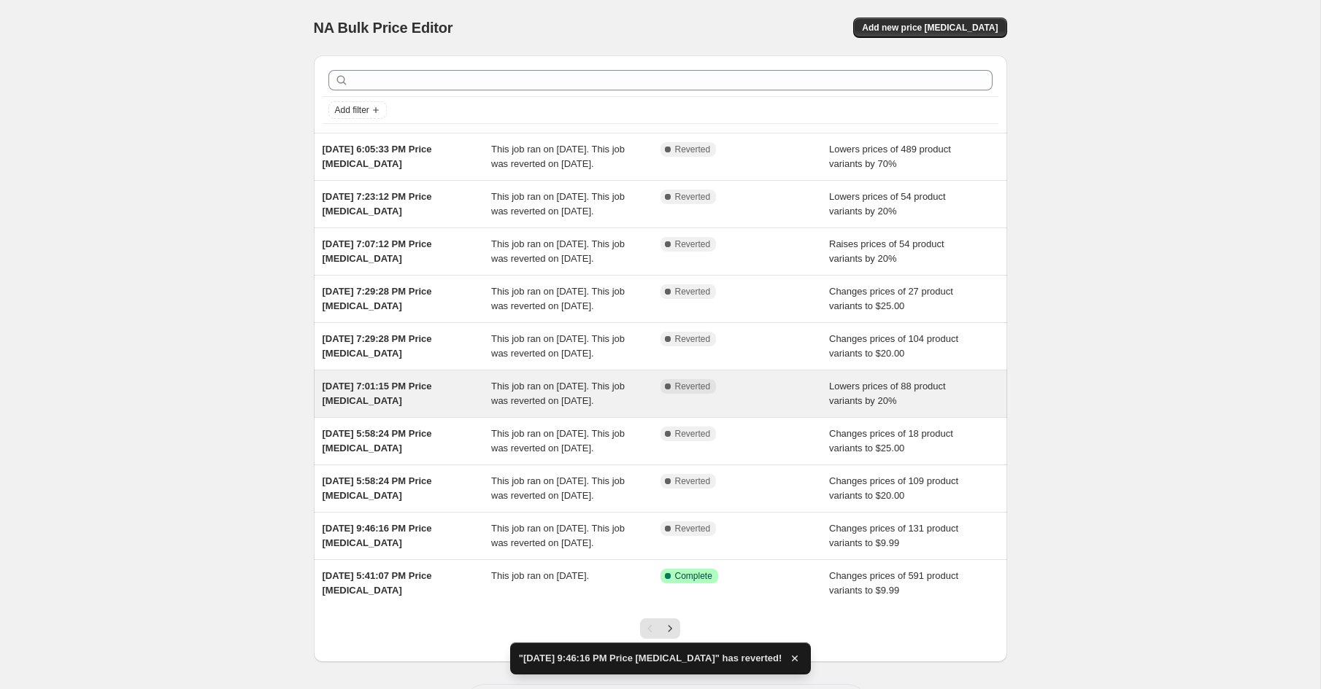
scroll to position [189, 0]
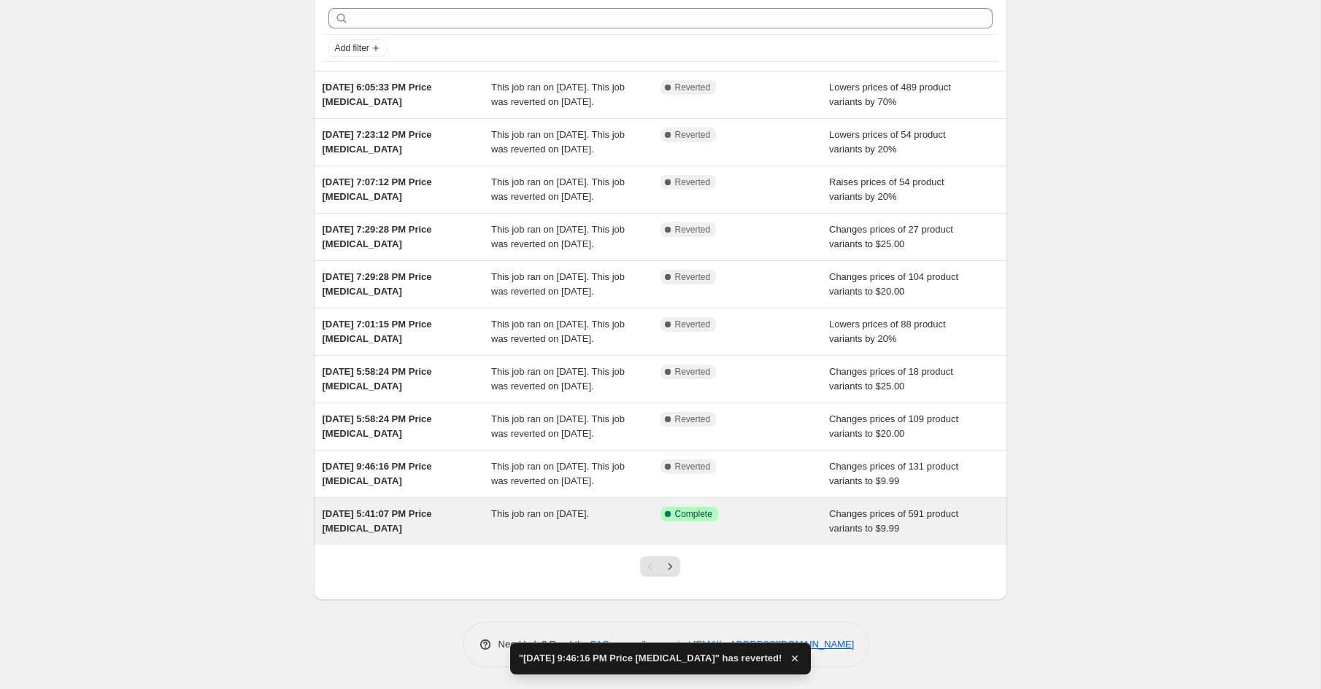
click at [764, 532] on div "Success Complete Complete" at bounding box center [744, 521] width 169 height 29
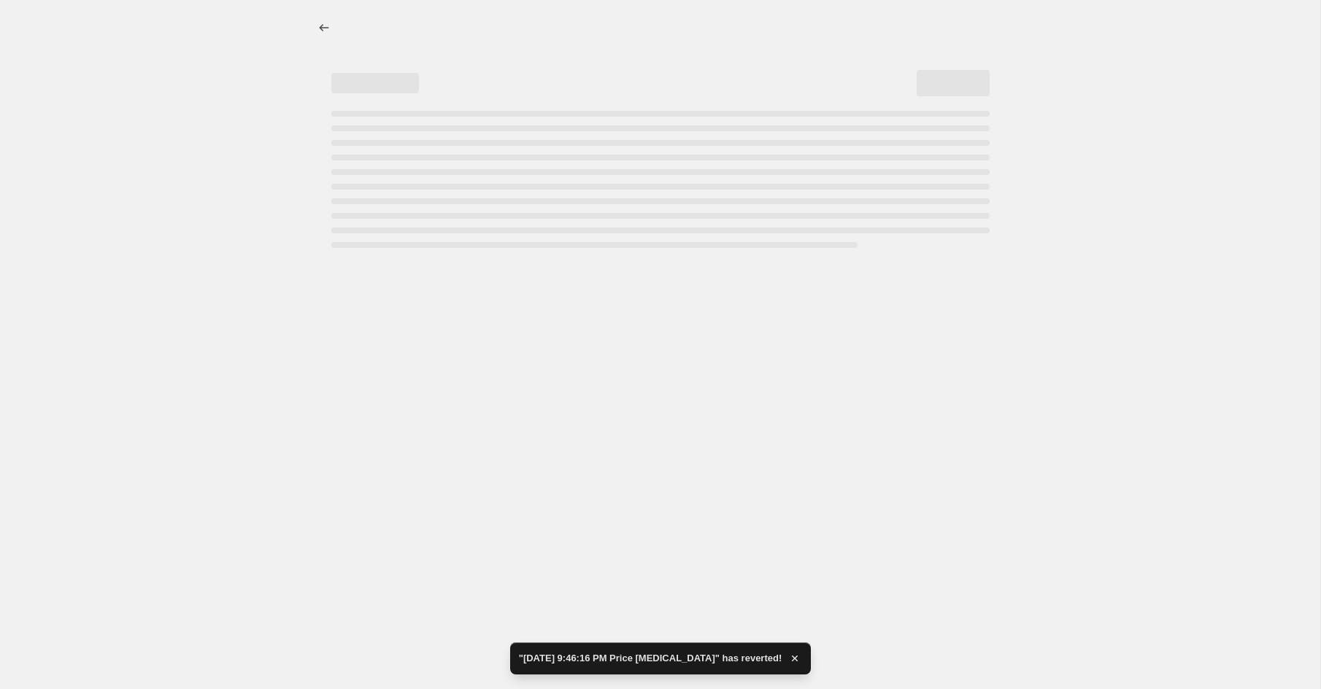
select select "remove"
select select "collection"
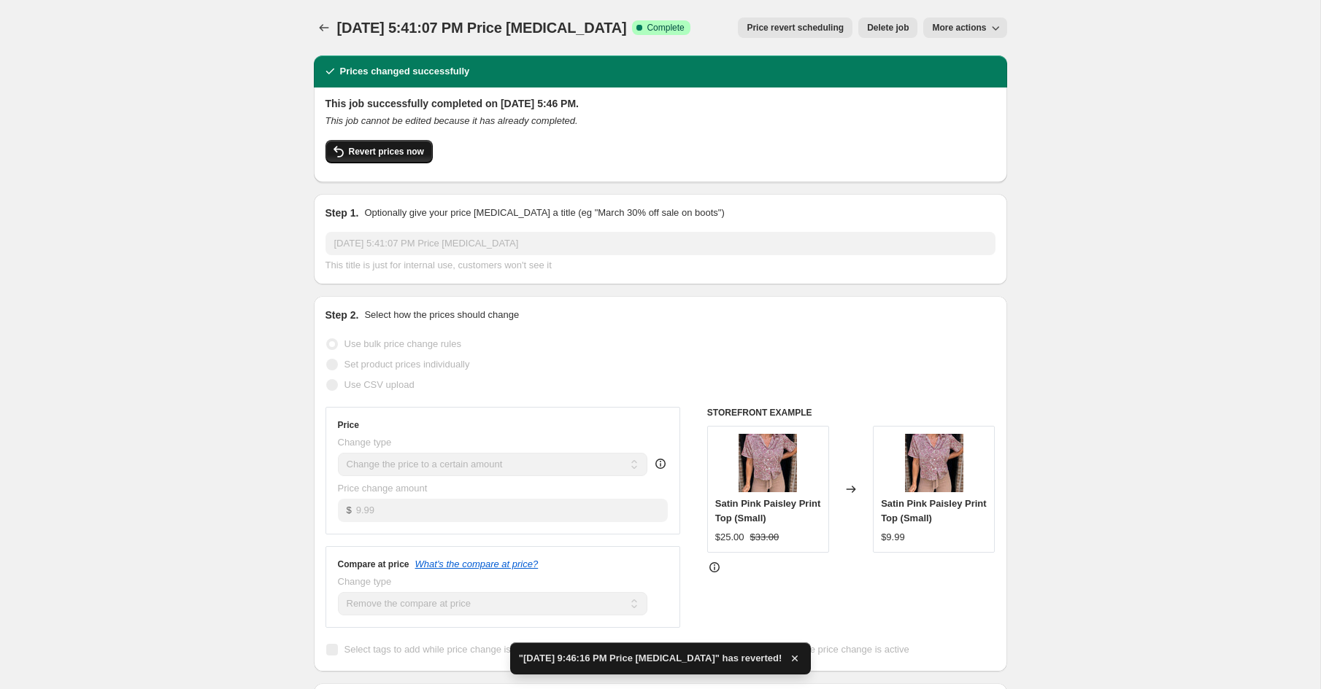
click at [366, 150] on span "Revert prices now" at bounding box center [386, 152] width 75 height 12
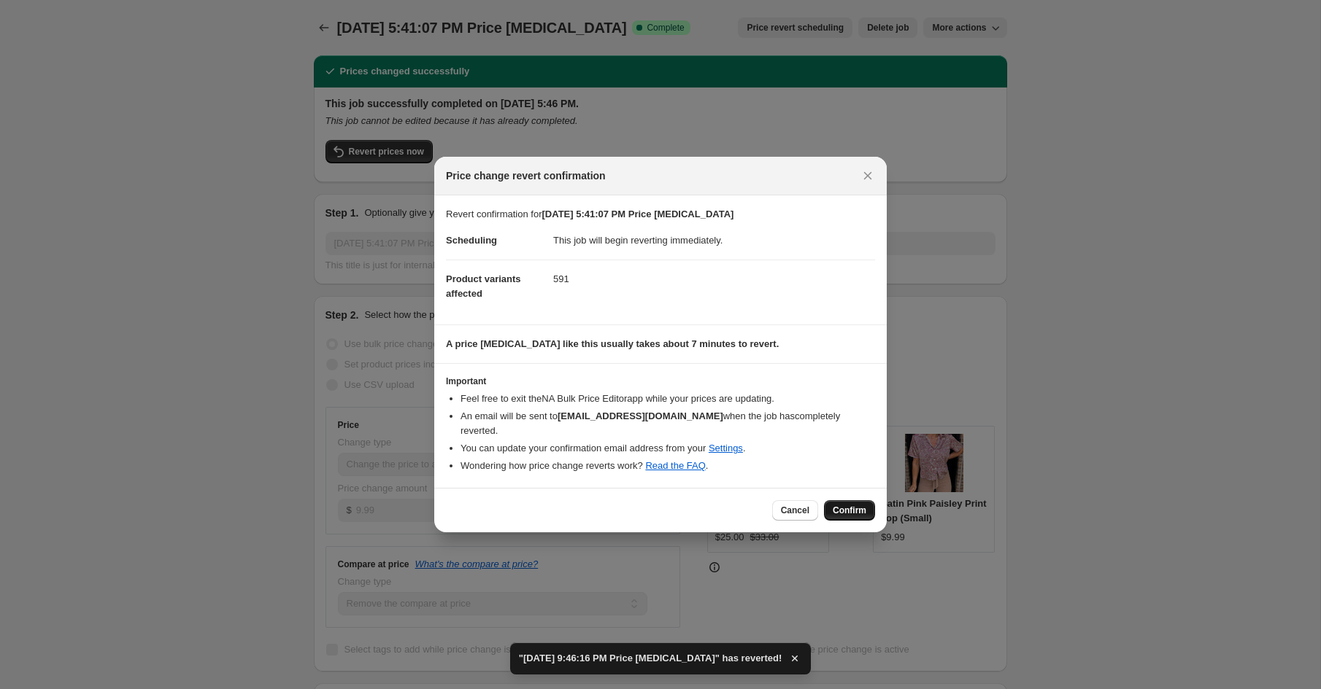
click at [846, 505] on span "Confirm" at bounding box center [849, 511] width 34 height 12
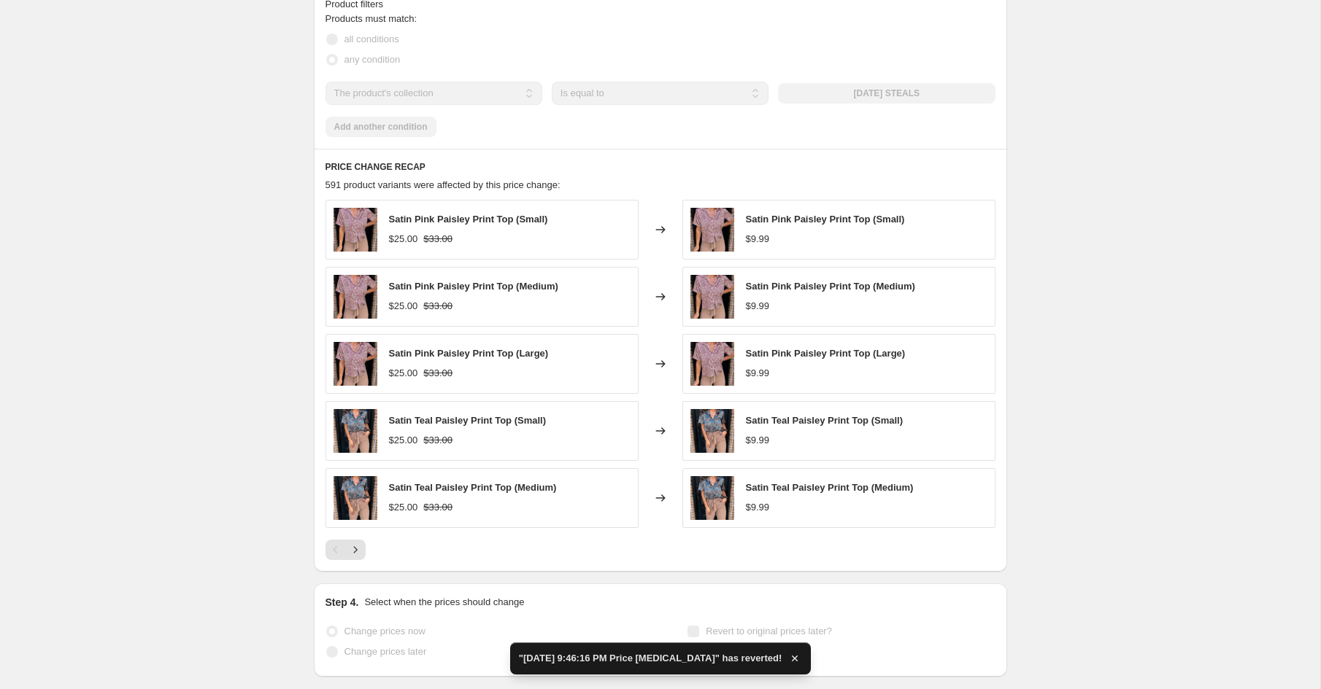
scroll to position [827, 0]
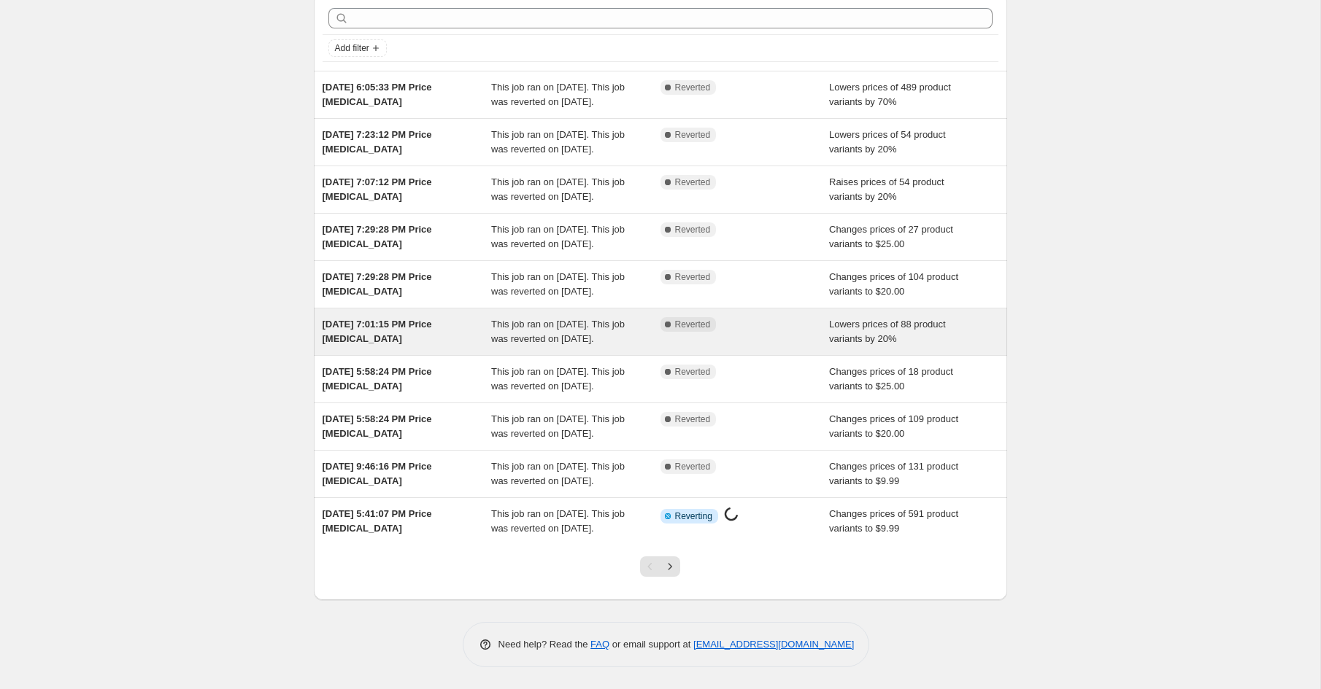
scroll to position [204, 0]
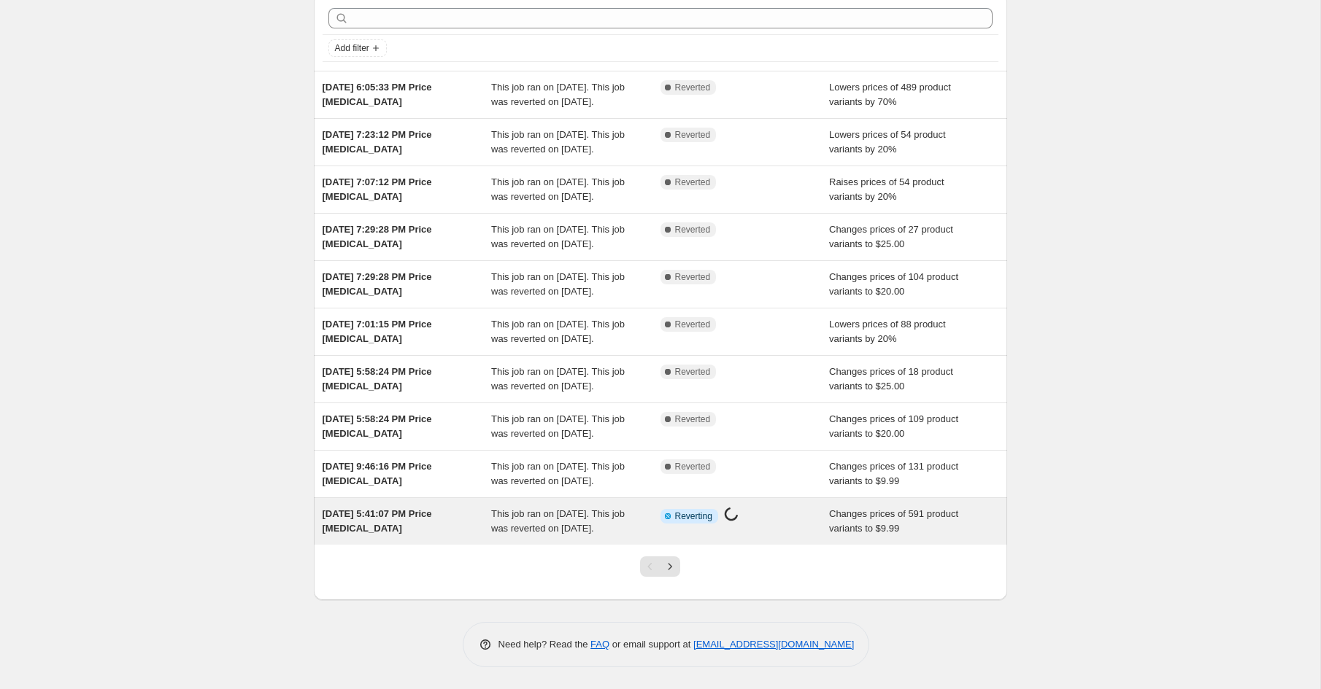
click at [779, 532] on div "Info Partially complete Reverting Price change job in progress..." at bounding box center [744, 521] width 169 height 29
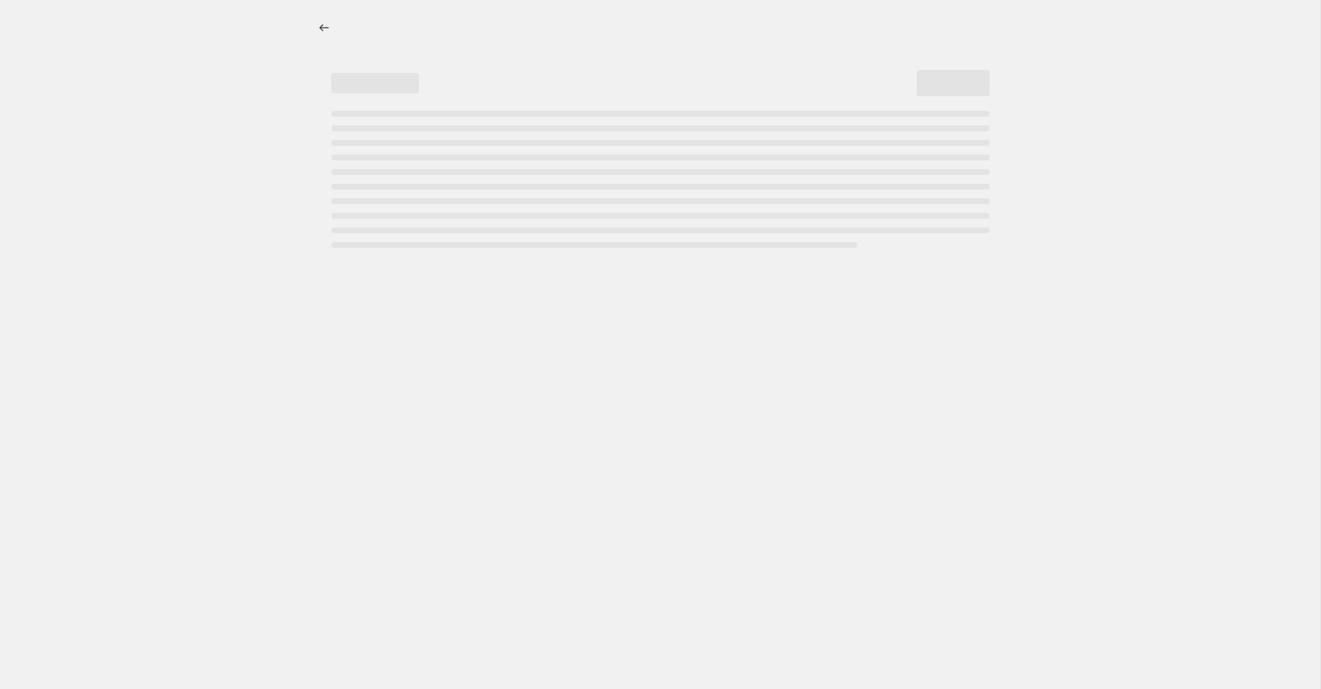
select select "remove"
select select "collection"
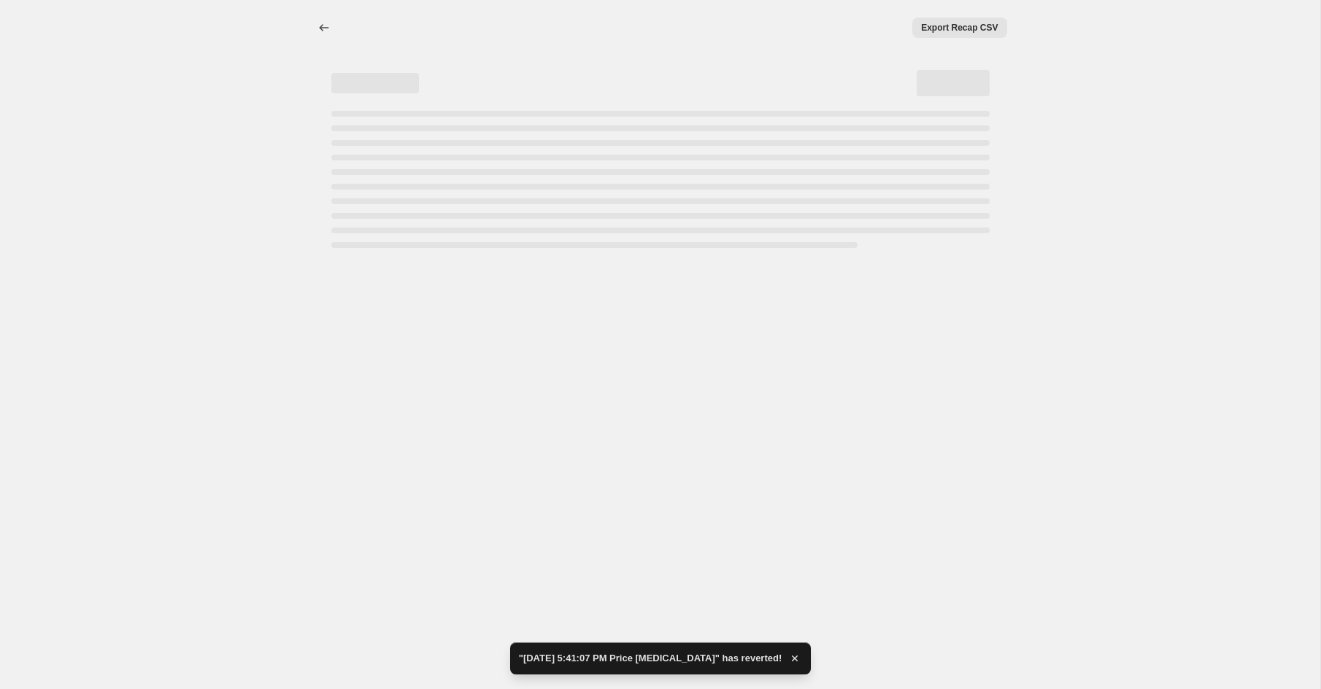
select select "remove"
select select "collection"
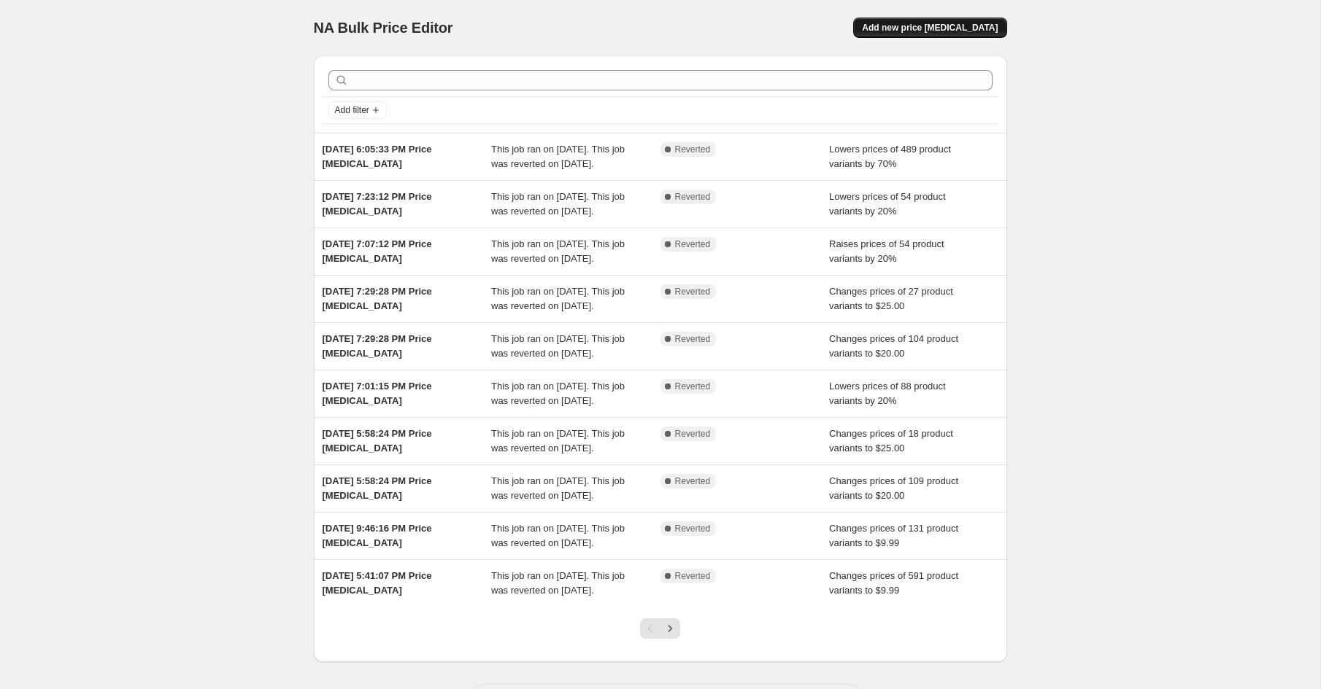
click at [939, 24] on span "Add new price [MEDICAL_DATA]" at bounding box center [930, 28] width 136 height 12
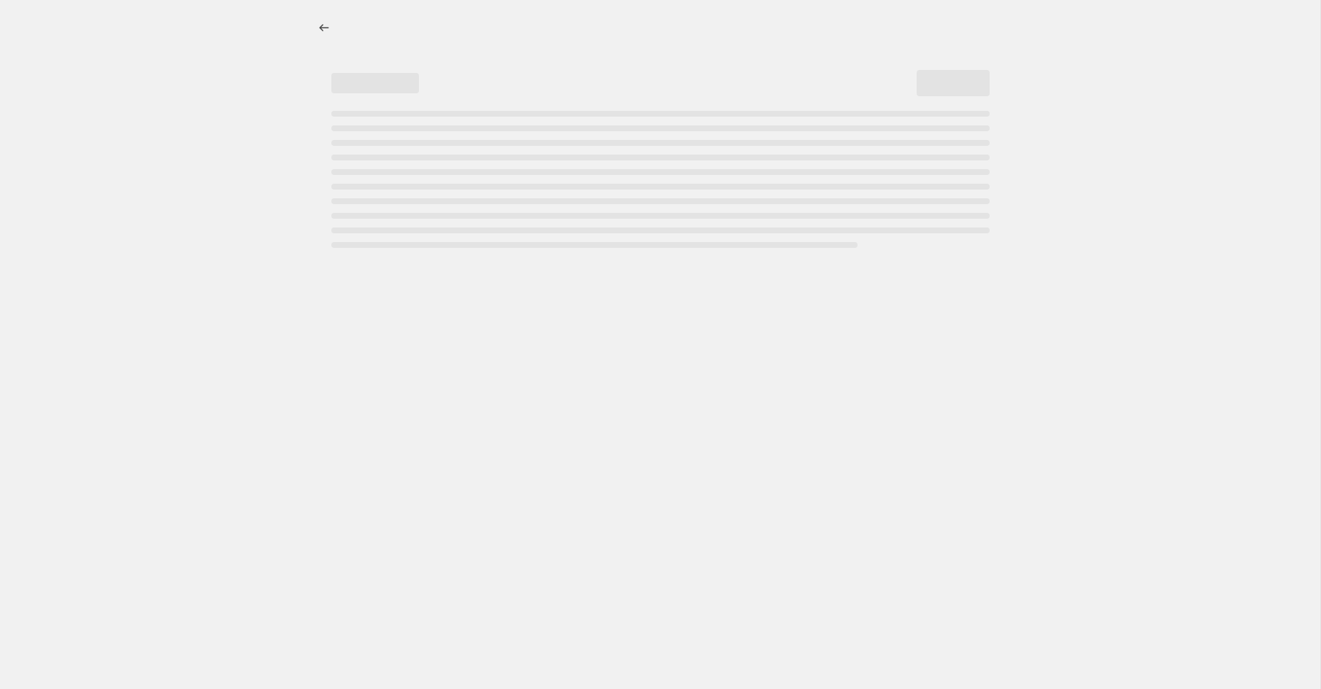
select select "percentage"
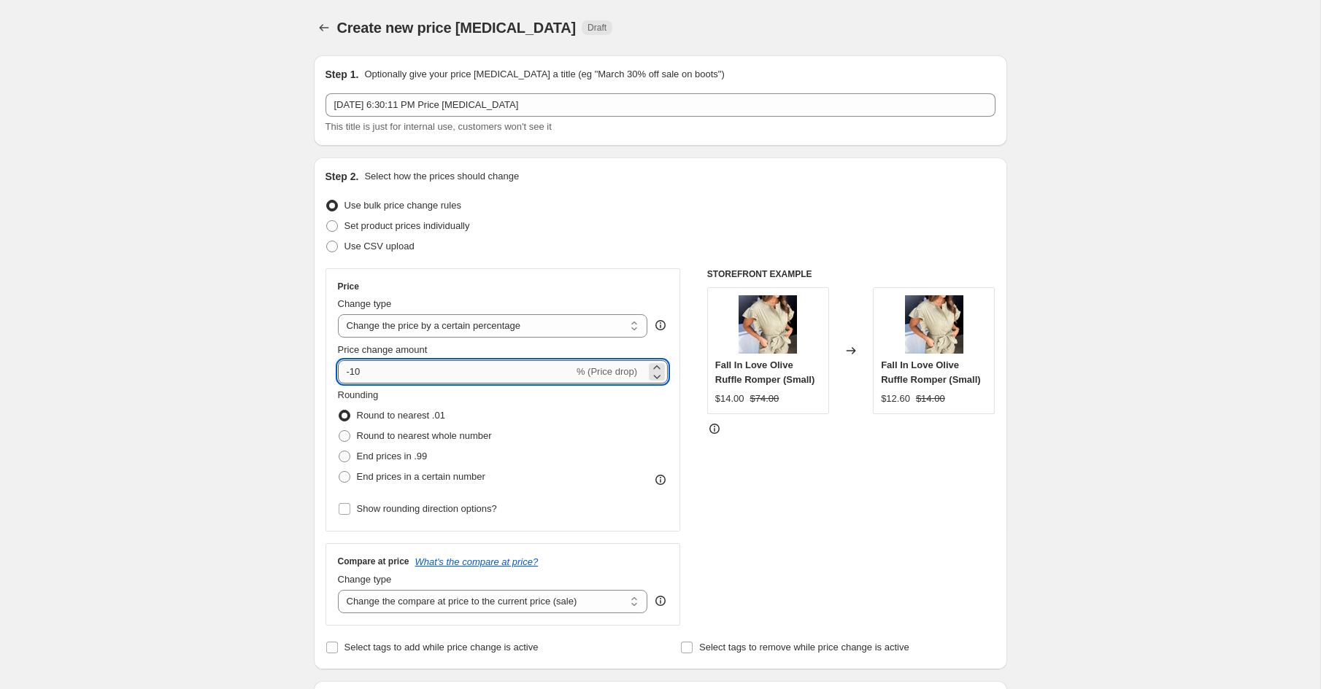
click at [522, 372] on input "-10" at bounding box center [456, 371] width 236 height 23
type input "-1"
type input "7"
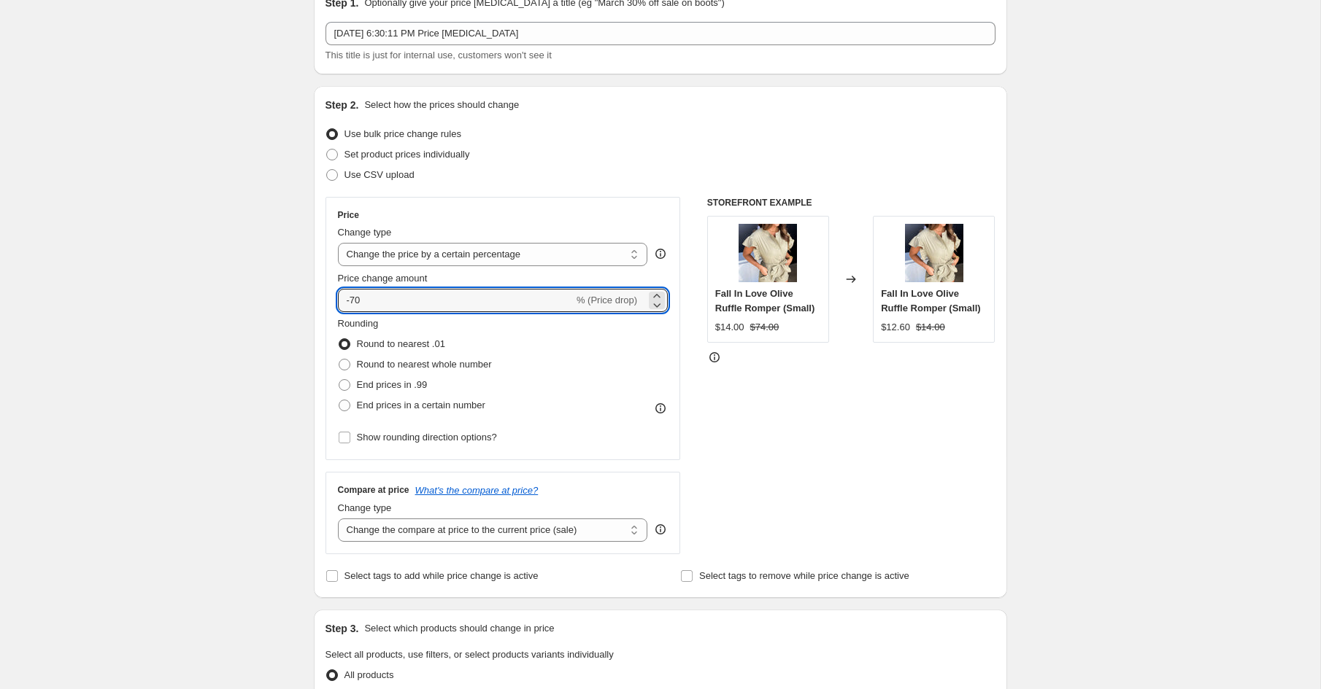
scroll to position [102, 0]
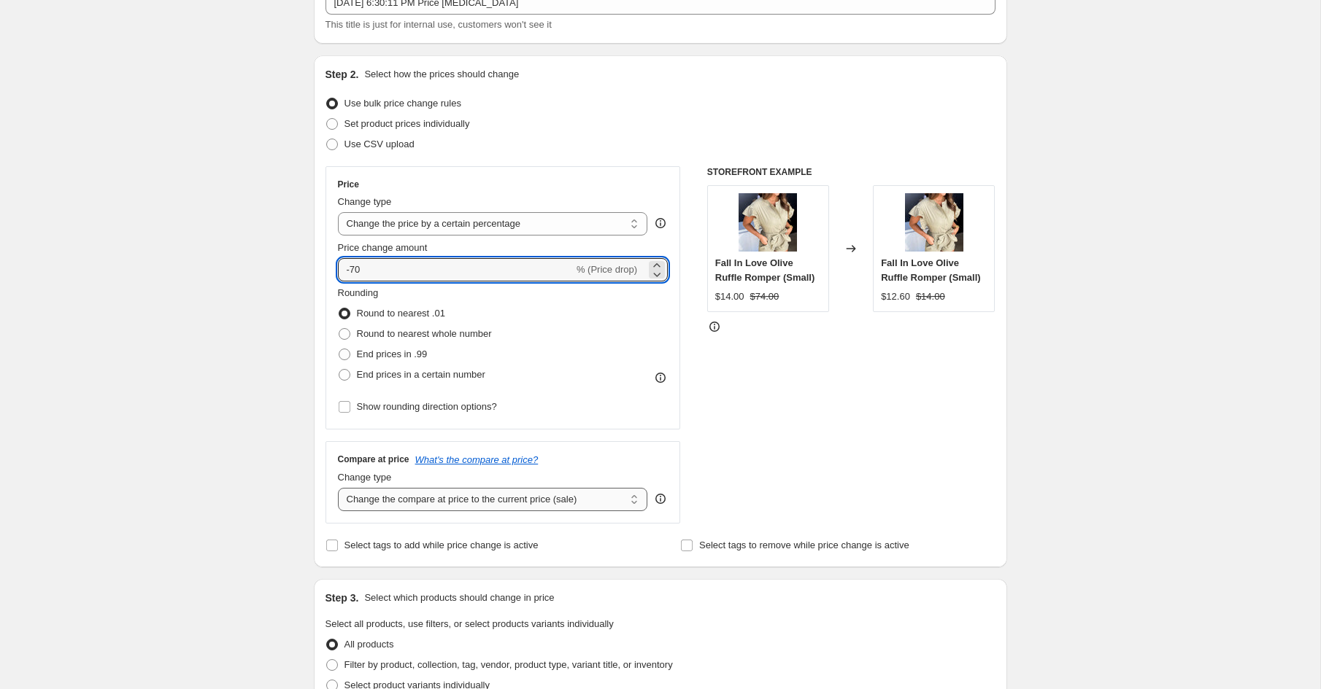
type input "-70"
click at [388, 495] on select "Change the compare at price to the current price (sale) Change the compare at p…" at bounding box center [493, 499] width 310 height 23
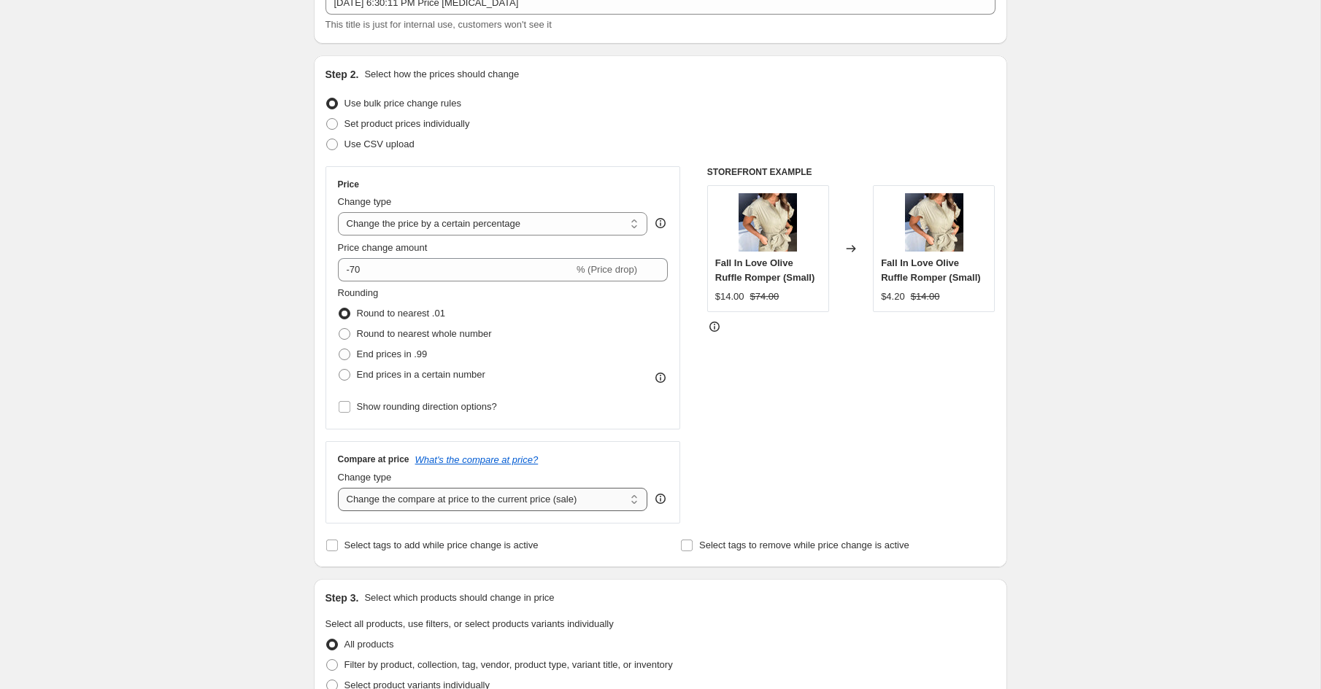
select select "no_change"
click at [338, 488] on select "Change the compare at price to the current price (sale) Change the compare at p…" at bounding box center [493, 499] width 310 height 23
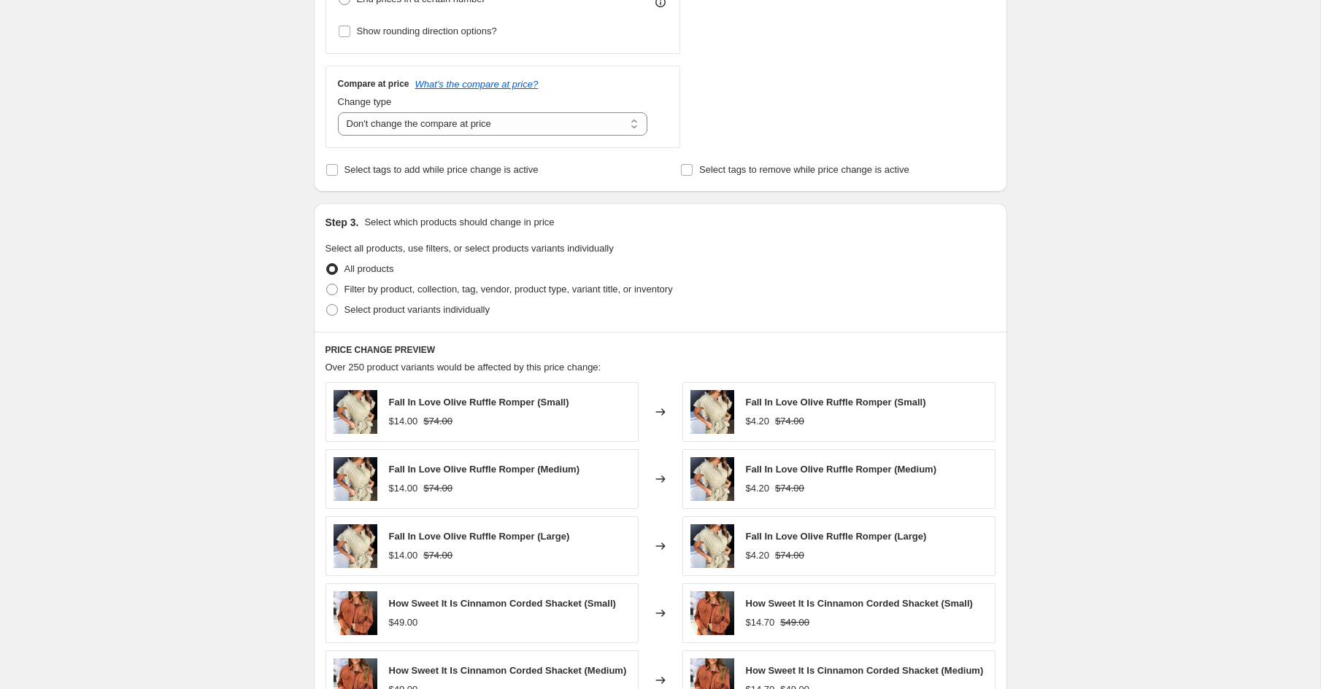
scroll to position [533, 0]
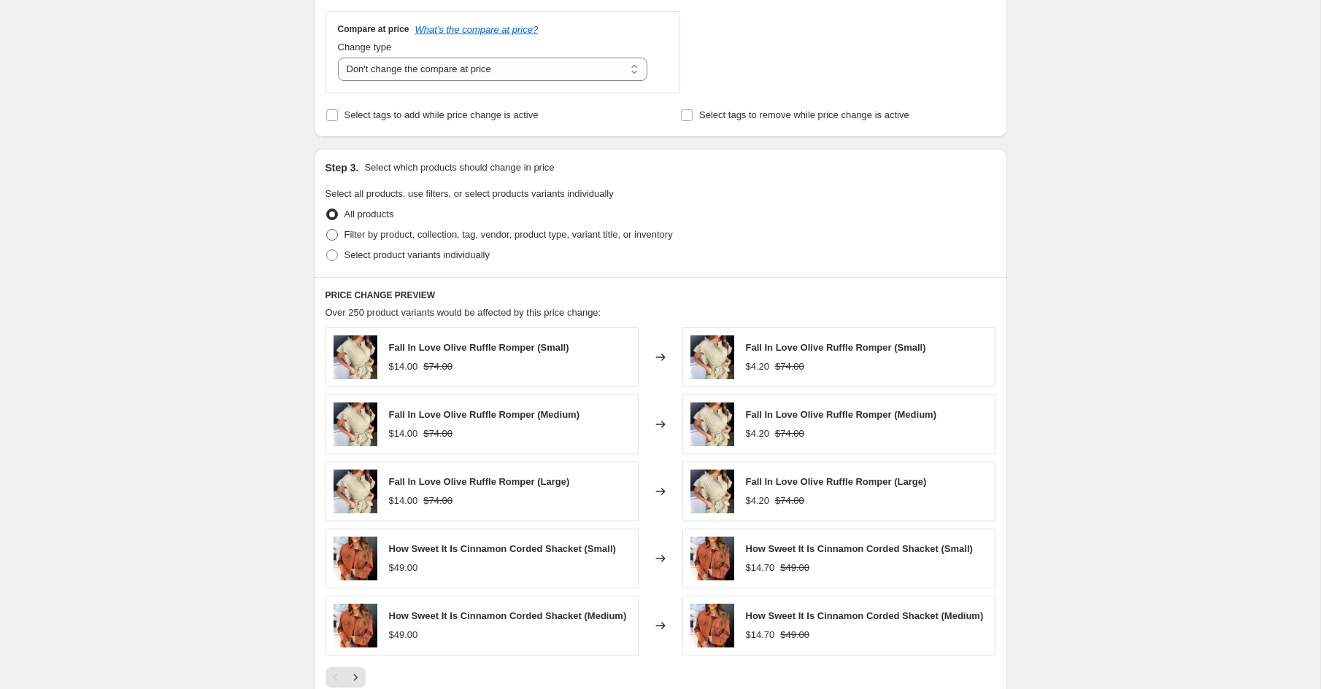
click at [334, 234] on span at bounding box center [332, 235] width 12 height 12
click at [327, 230] on input "Filter by product, collection, tag, vendor, product type, variant title, or inv…" at bounding box center [326, 229] width 1 height 1
radio input "true"
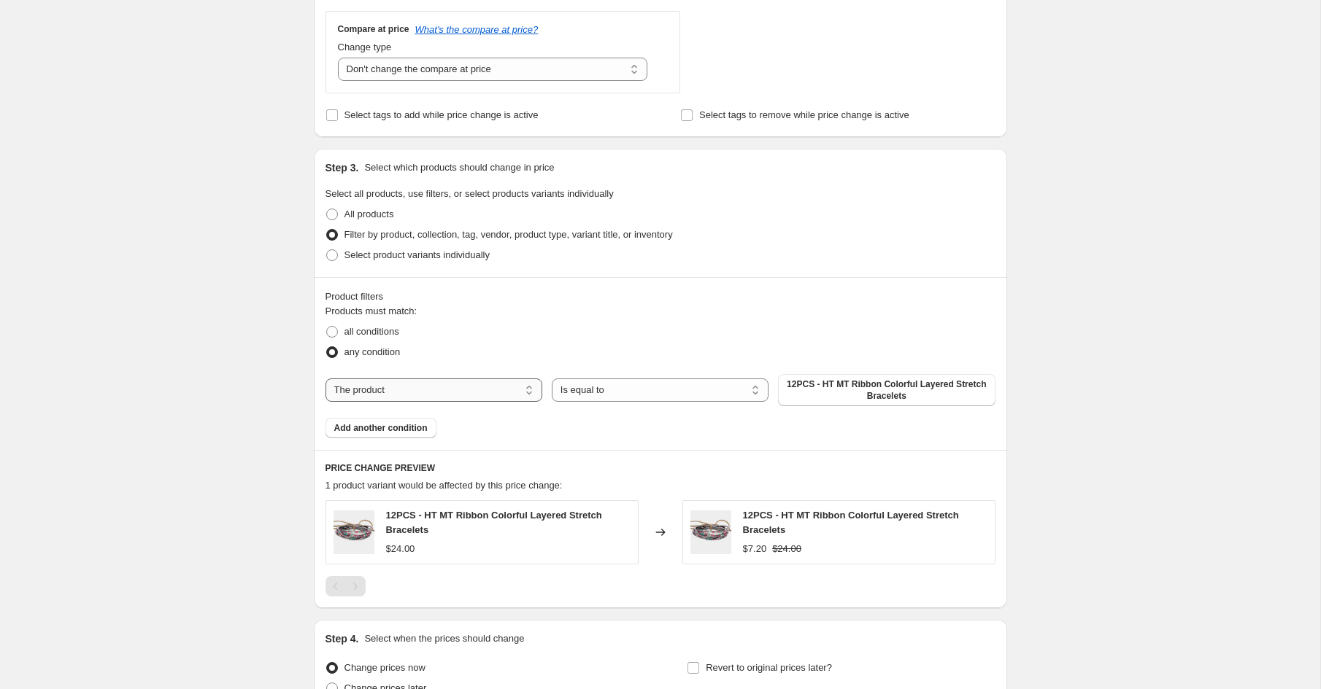
click at [384, 386] on select "The product The product's collection The product's tag The product's vendor The…" at bounding box center [433, 390] width 217 height 23
select select "collection"
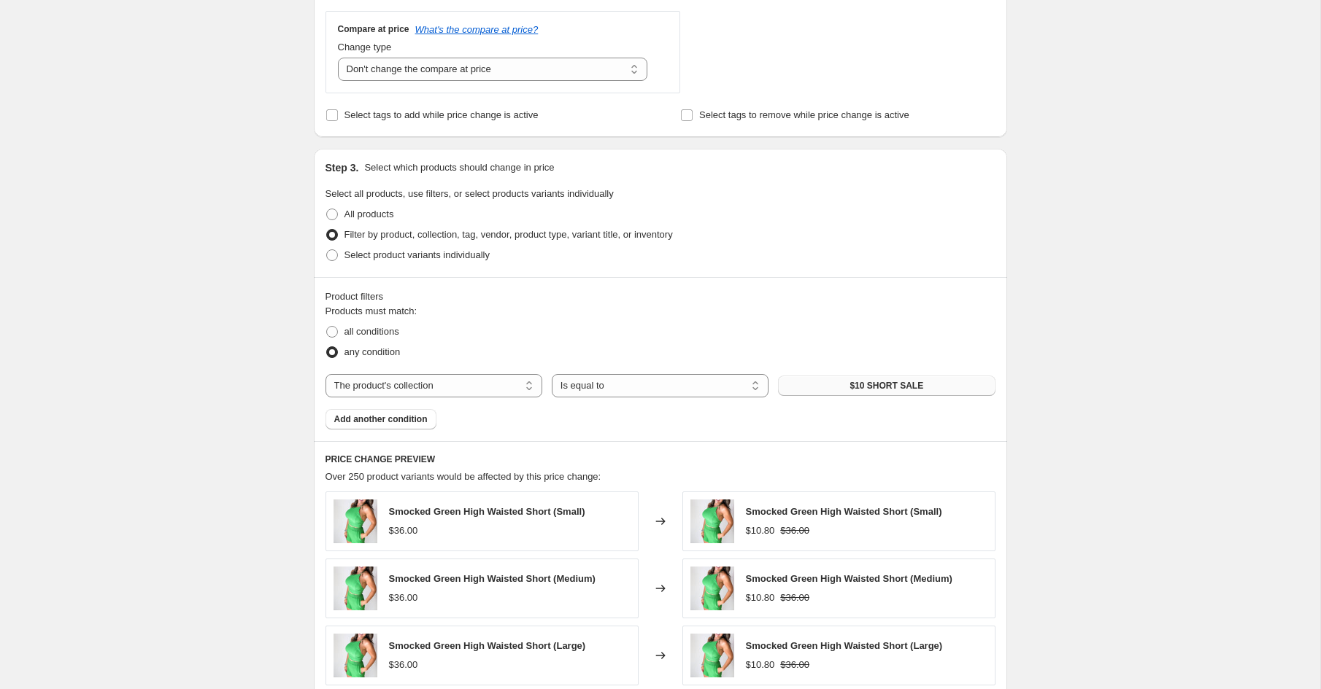
click at [823, 389] on button "$10 SHORT SALE" at bounding box center [886, 386] width 217 height 20
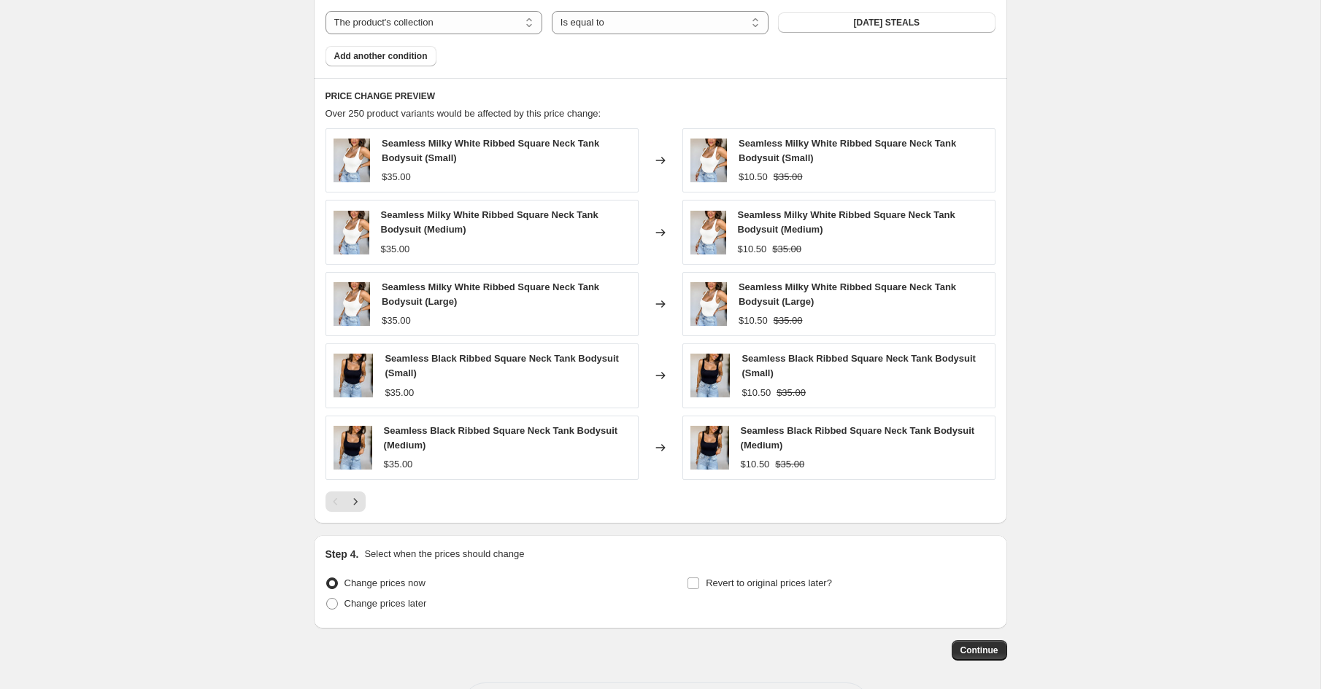
scroll to position [903, 0]
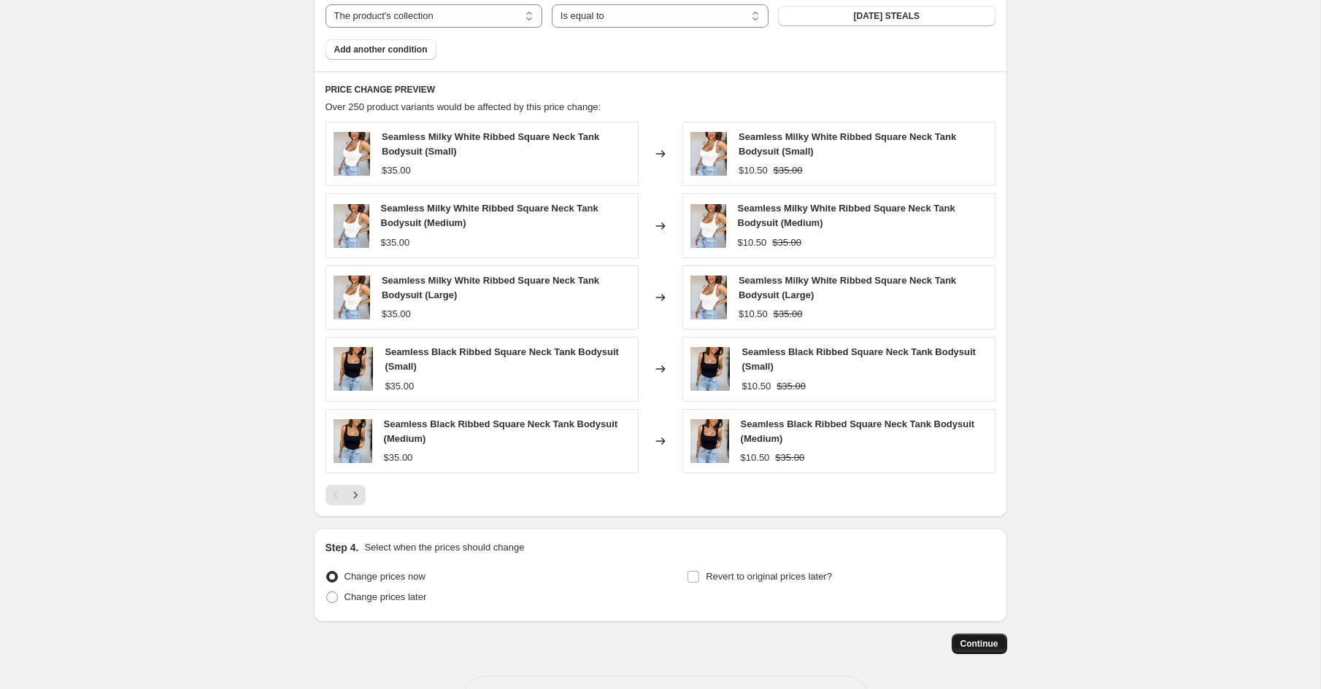
click at [982, 646] on button "Continue" at bounding box center [978, 644] width 55 height 20
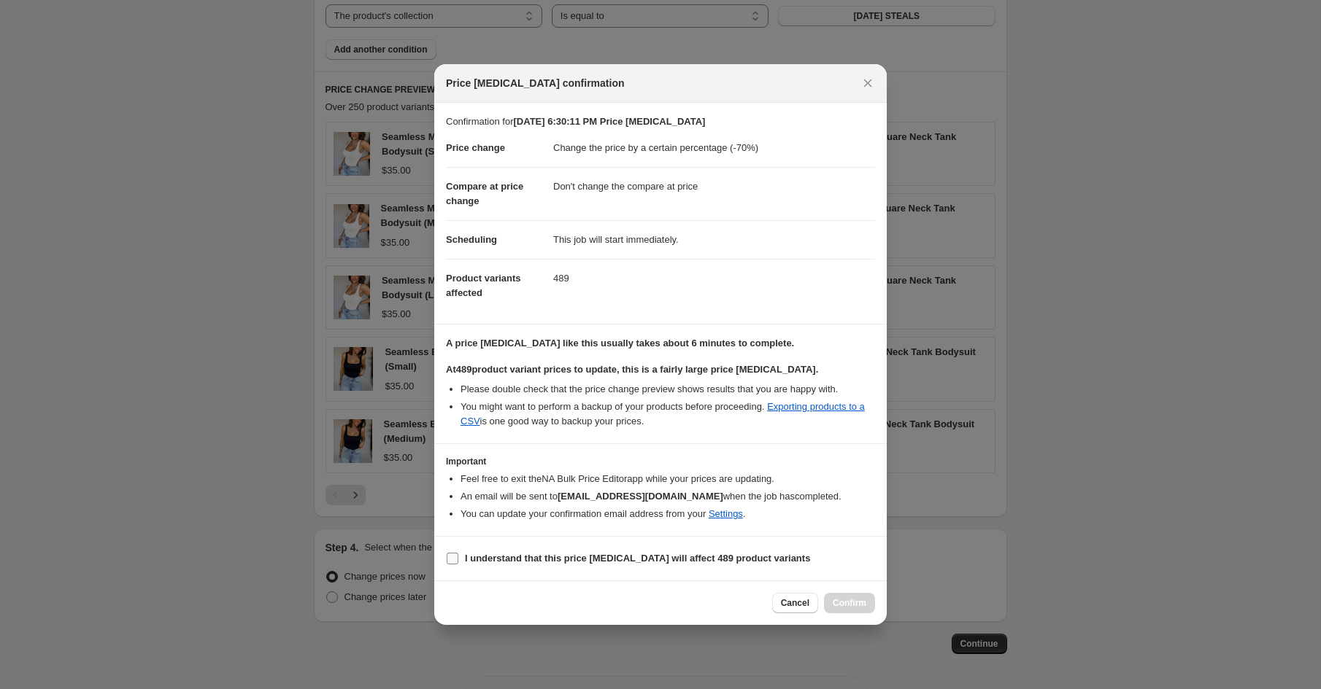
click at [448, 561] on input "I understand that this price [MEDICAL_DATA] will affect 489 product variants" at bounding box center [453, 559] width 12 height 12
checkbox input "true"
click at [853, 600] on span "Confirm" at bounding box center [849, 604] width 34 height 12
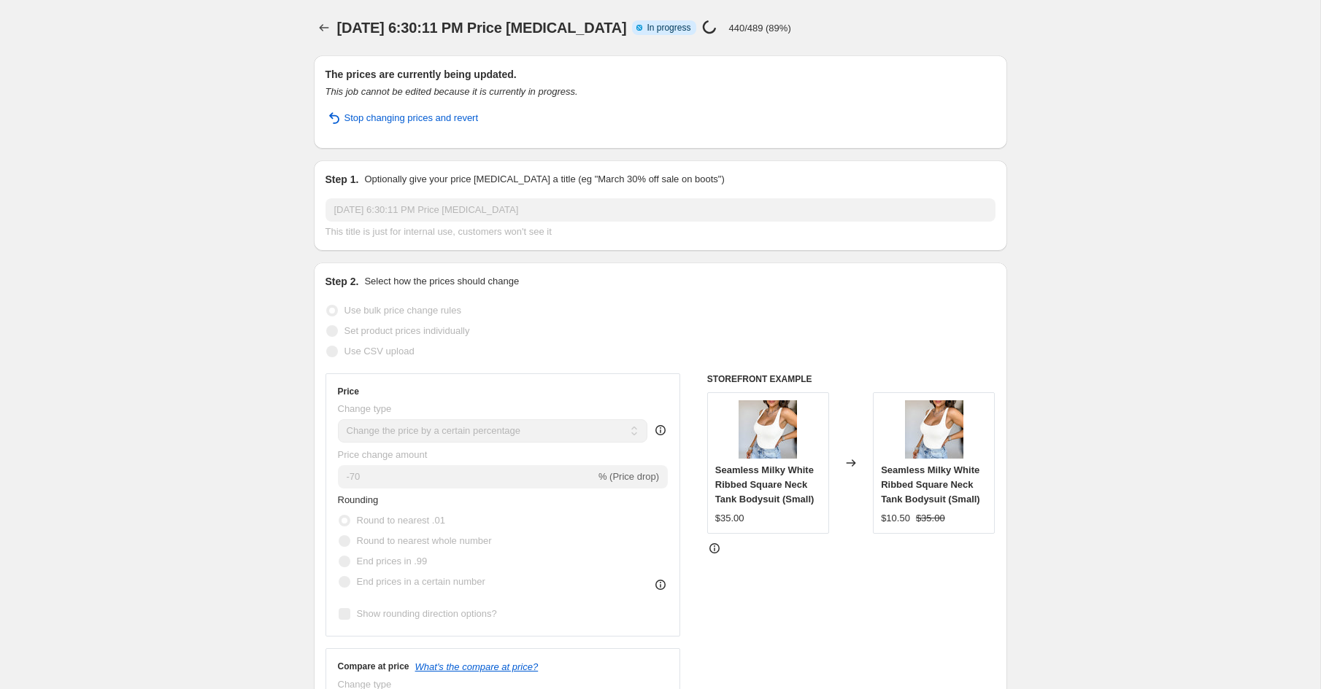
select select "percentage"
select select "no_change"
select select "collection"
